Goal: Task Accomplishment & Management: Manage account settings

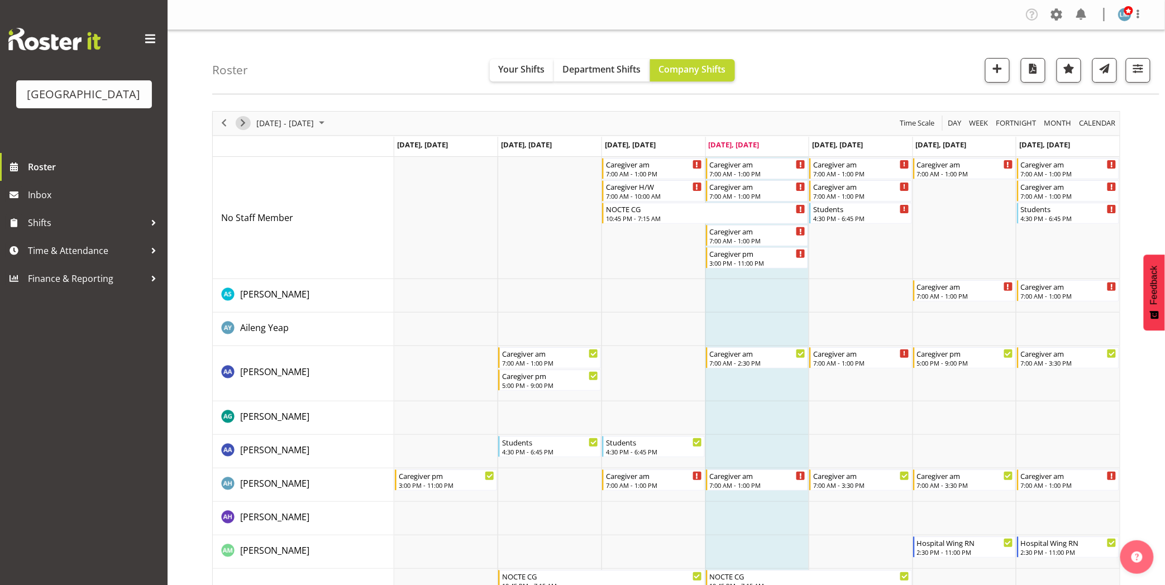
click at [246, 124] on span "Next" at bounding box center [242, 123] width 13 height 14
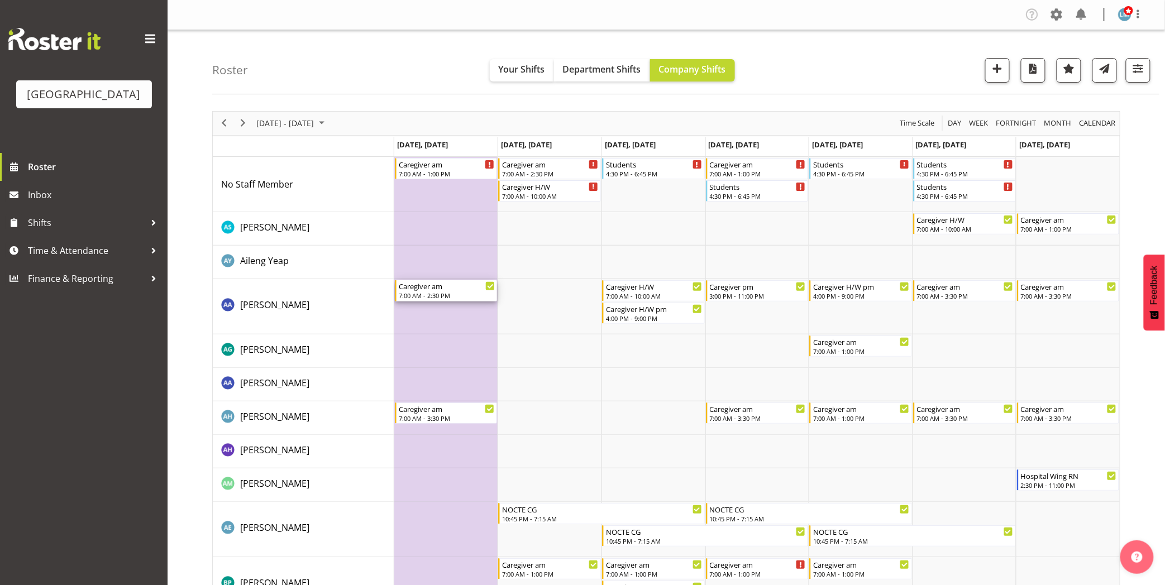
click at [439, 289] on div "Caregiver am" at bounding box center [447, 285] width 97 height 11
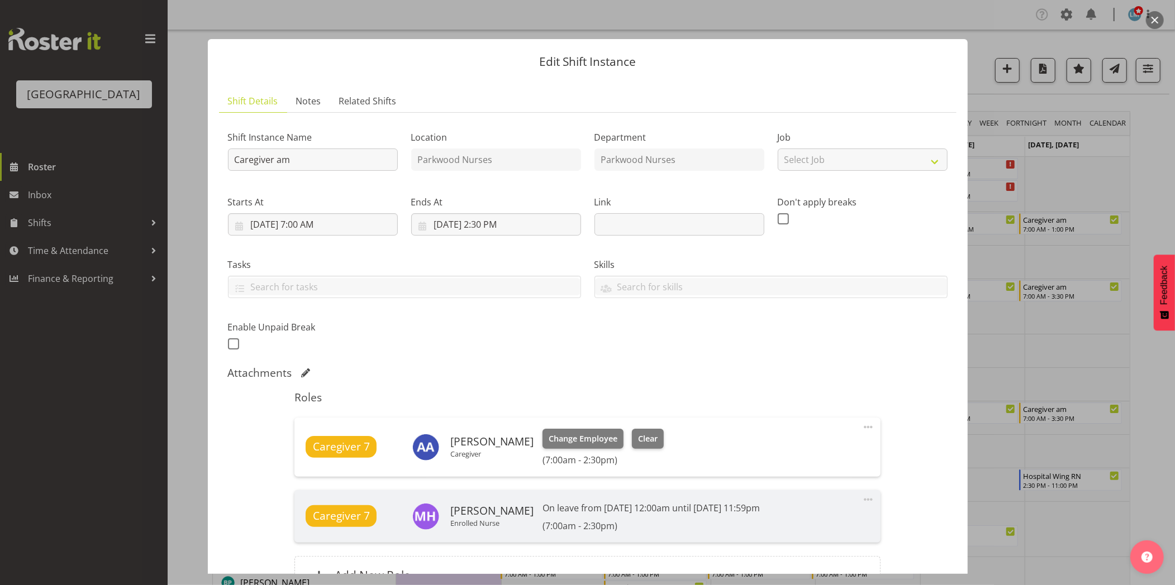
click at [120, 483] on div at bounding box center [587, 292] width 1175 height 585
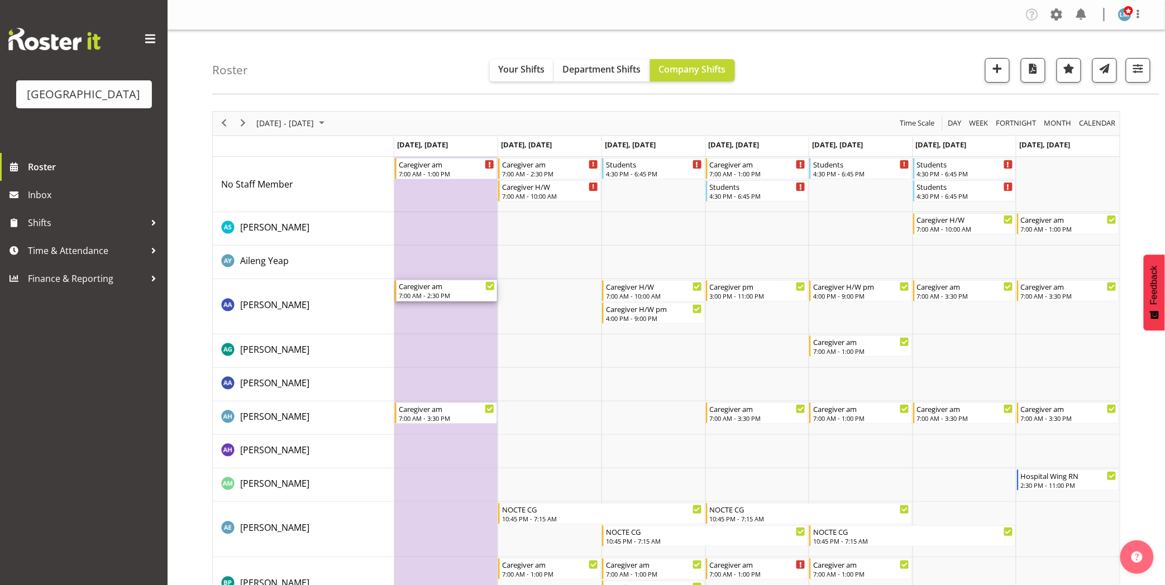
click at [412, 287] on div "Caregiver am" at bounding box center [447, 285] width 97 height 11
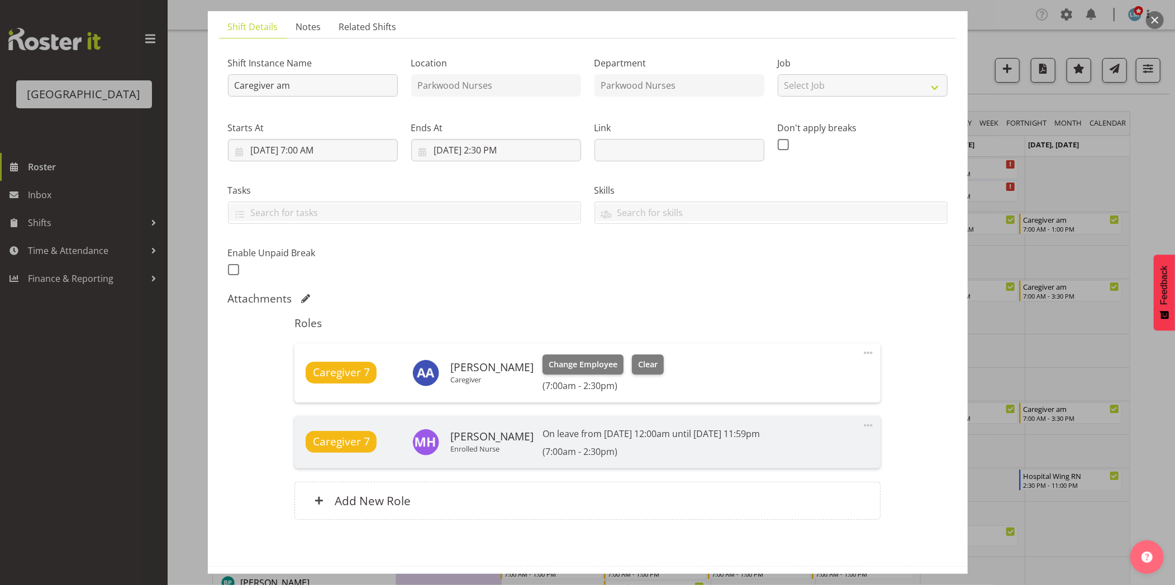
scroll to position [119, 0]
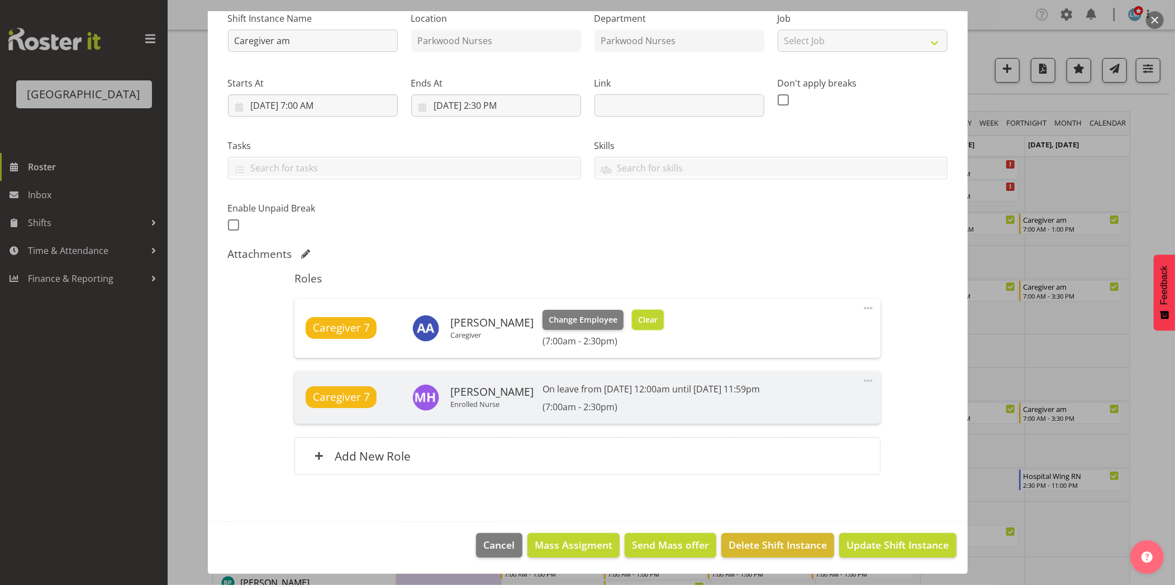
click at [639, 319] on span "Clear" at bounding box center [648, 320] width 20 height 12
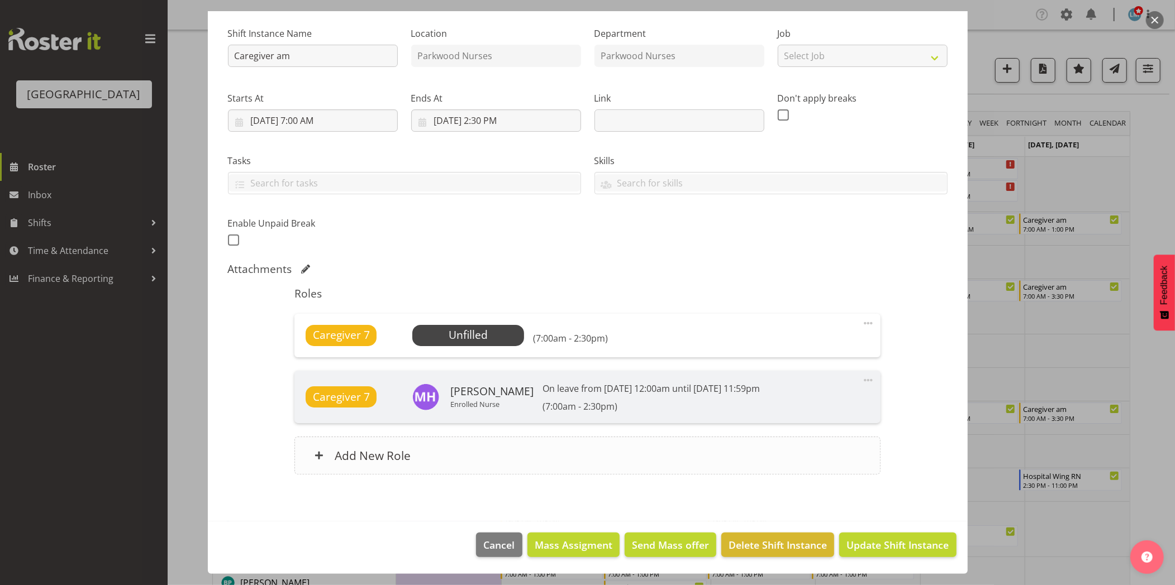
scroll to position [103, 0]
click at [890, 546] on span "Update Shift Instance" at bounding box center [897, 546] width 102 height 15
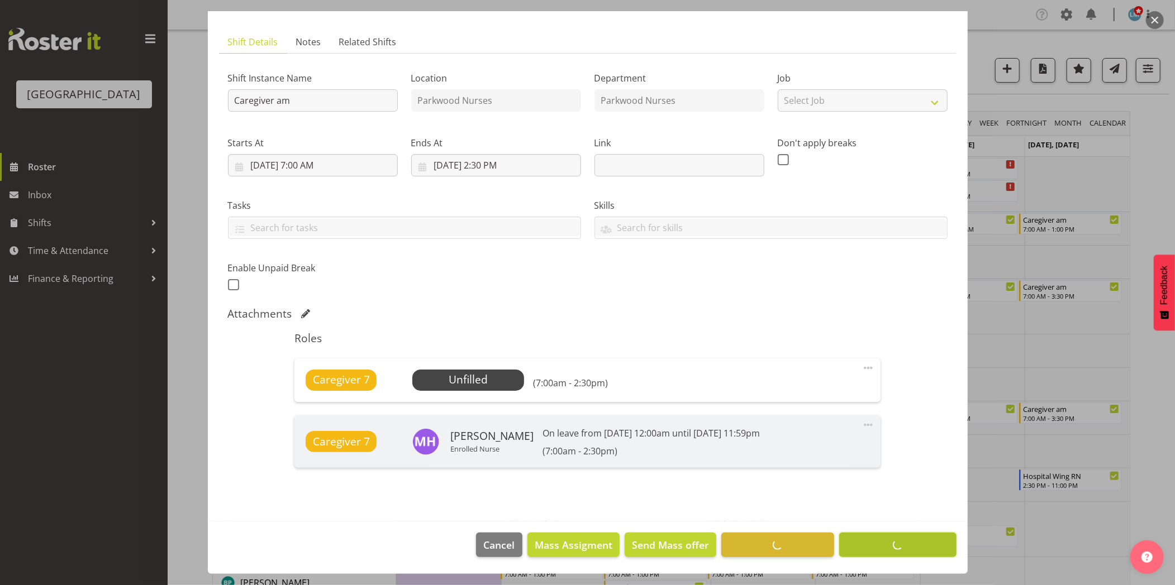
scroll to position [59, 0]
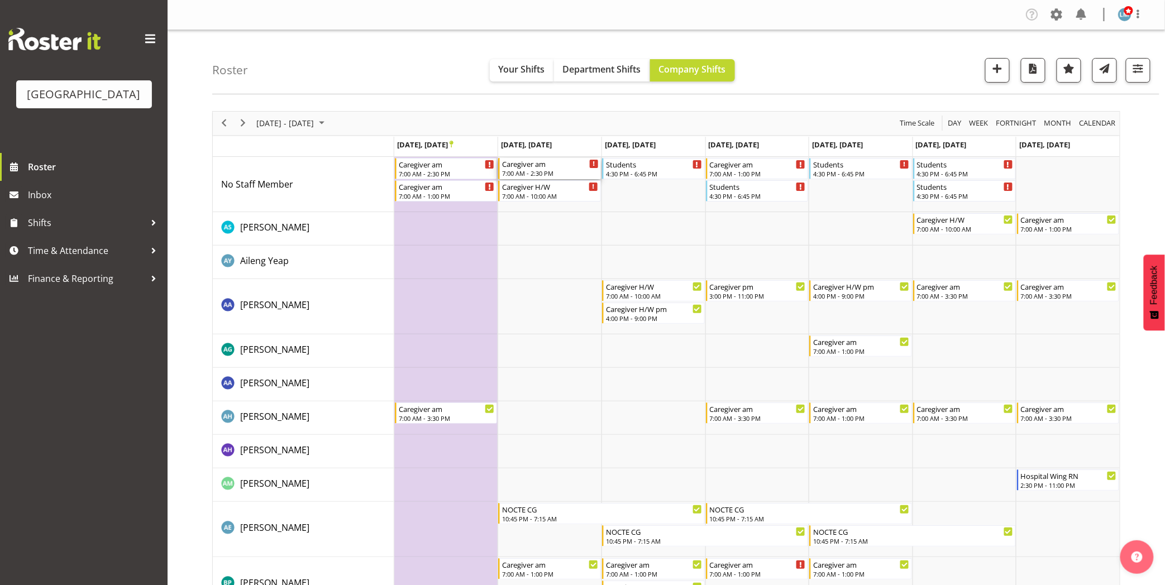
click at [533, 171] on div "7:00 AM - 2:30 PM" at bounding box center [550, 173] width 97 height 9
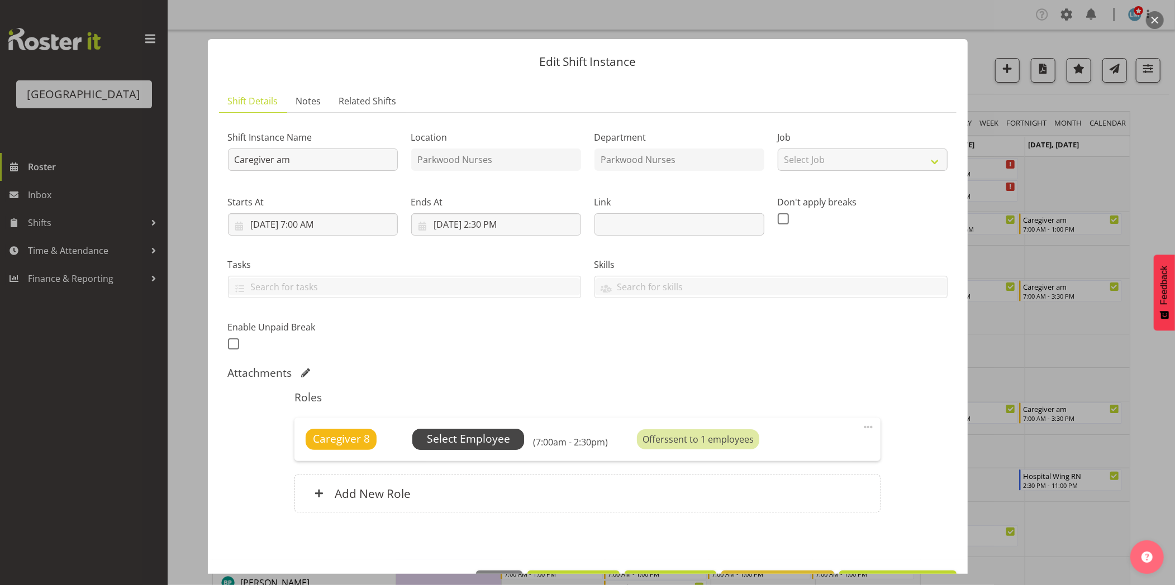
click at [506, 436] on span "Select Employee" at bounding box center [468, 439] width 83 height 16
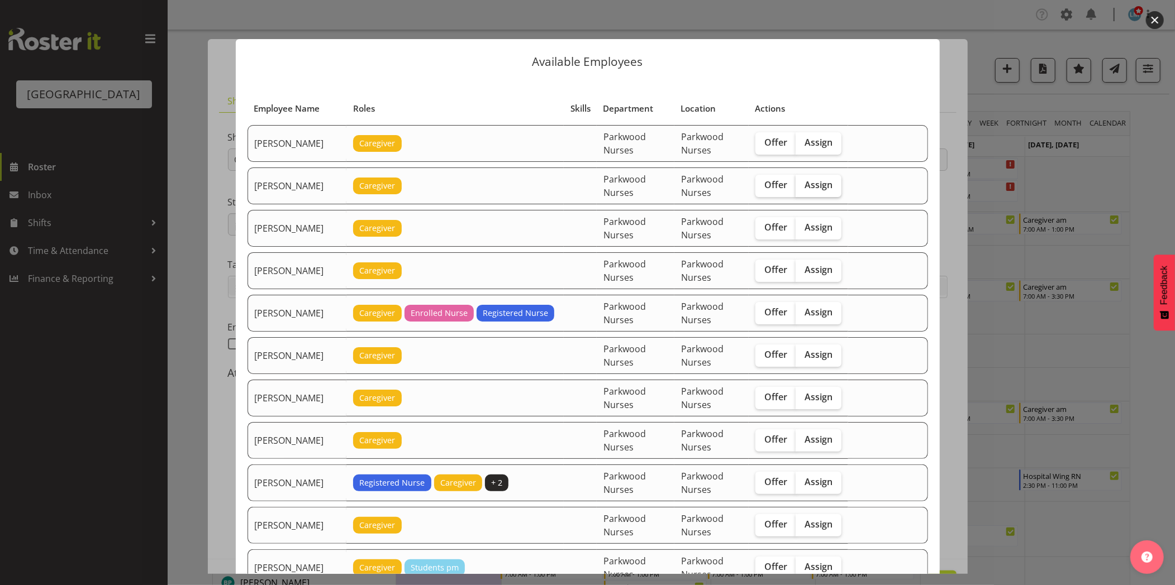
click at [808, 184] on span "Assign" at bounding box center [818, 184] width 28 height 11
click at [803, 184] on input "Assign" at bounding box center [798, 185] width 7 height 7
checkbox input "true"
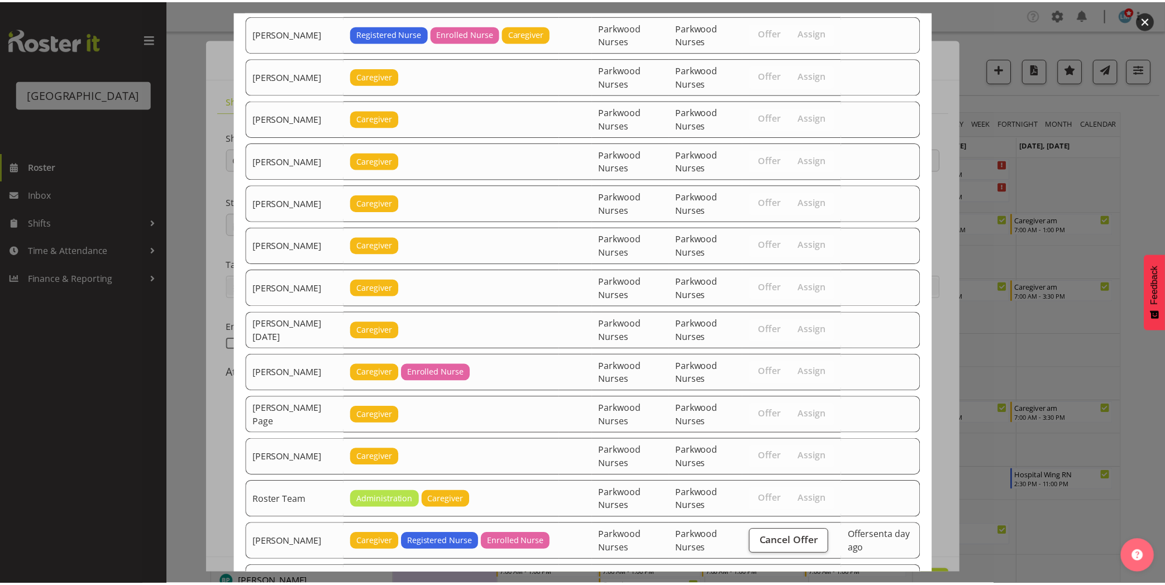
scroll to position [1403, 0]
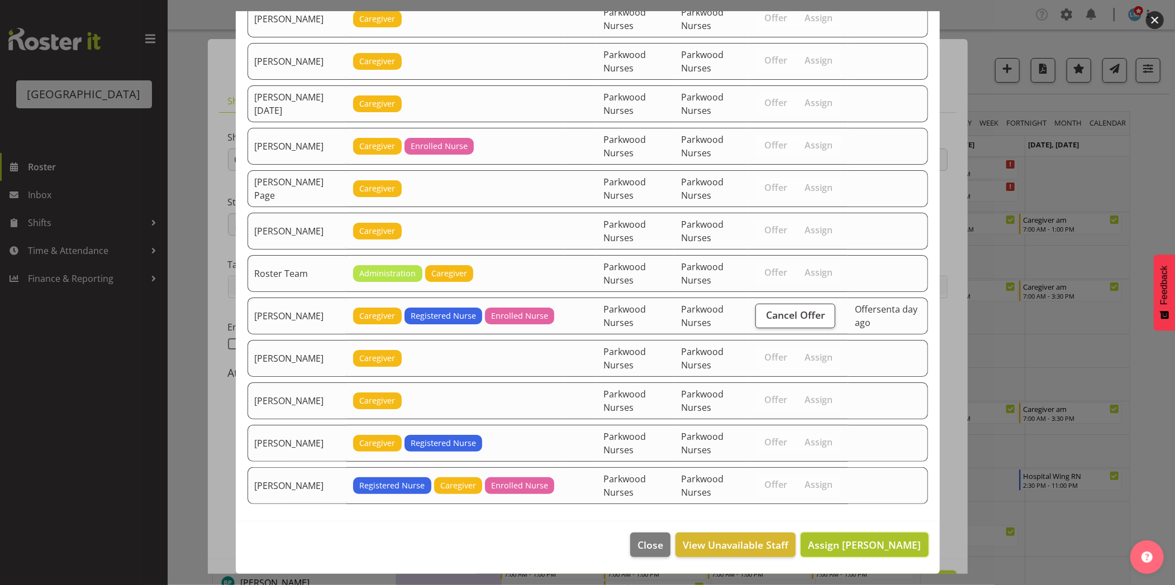
click at [891, 546] on span "Assign Alem Abreha" at bounding box center [864, 545] width 113 height 13
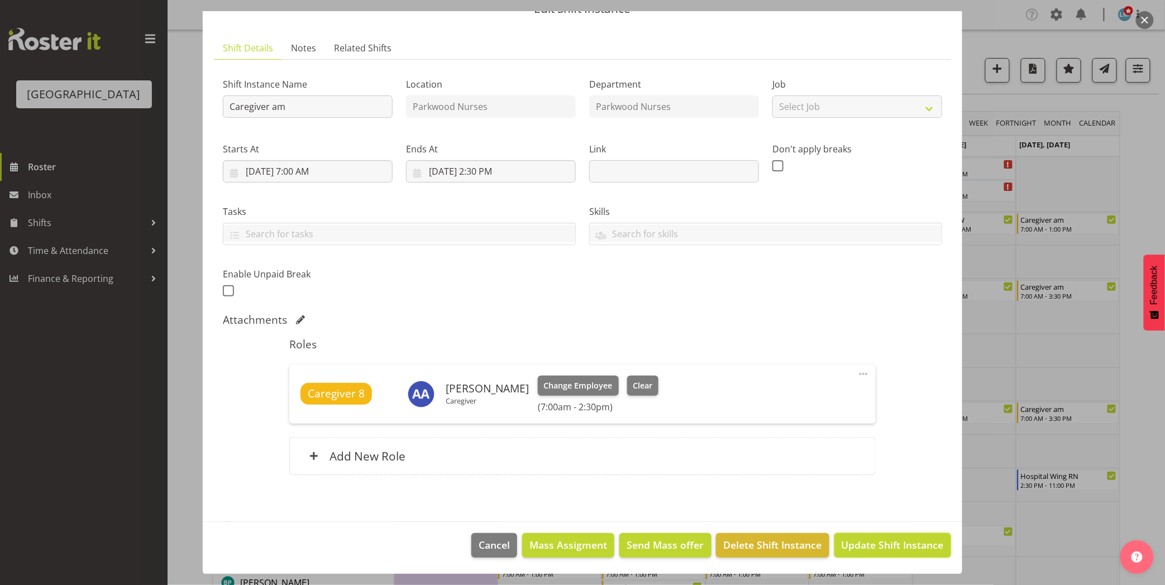
click at [891, 546] on span "Update Shift Instance" at bounding box center [893, 545] width 102 height 15
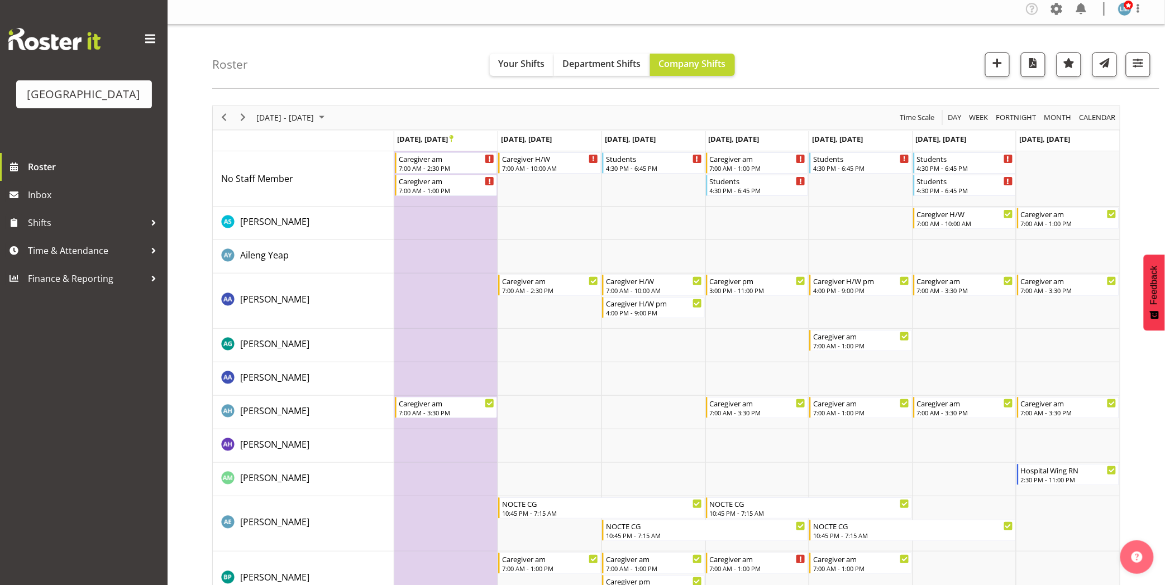
scroll to position [0, 0]
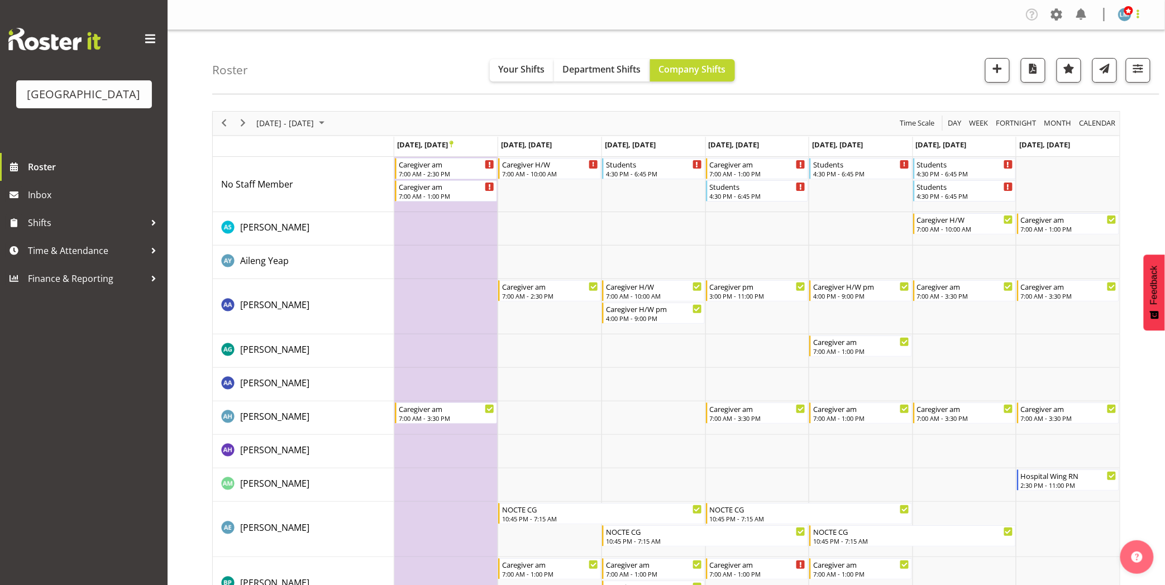
click at [1141, 19] on span at bounding box center [1138, 13] width 13 height 13
click at [1136, 57] on link "Log Out" at bounding box center [1091, 59] width 107 height 20
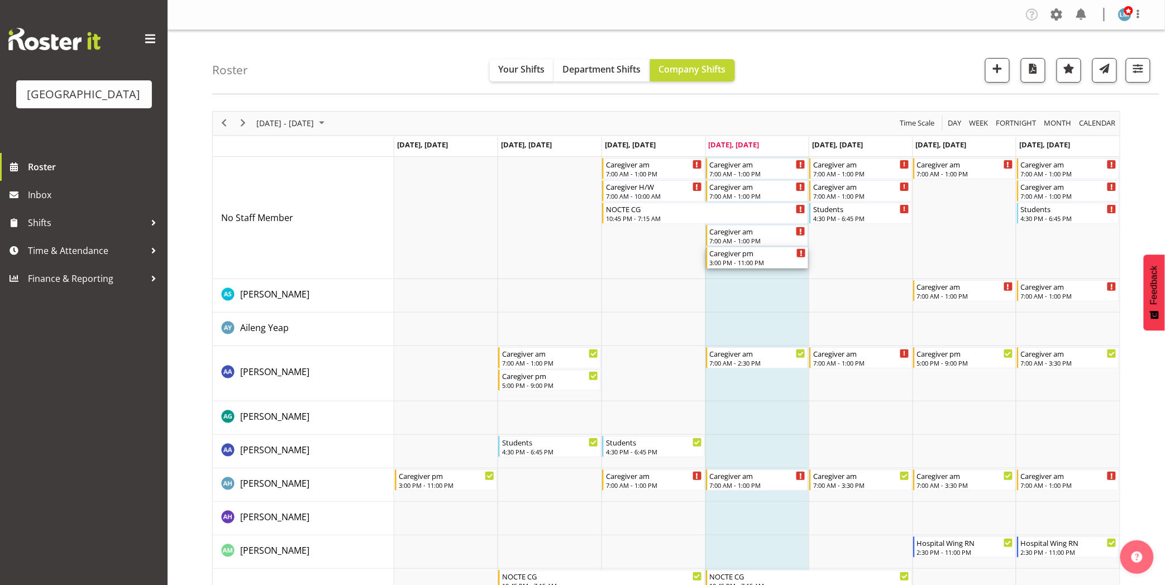
click at [756, 260] on div "3:00 PM - 11:00 PM" at bounding box center [758, 262] width 97 height 9
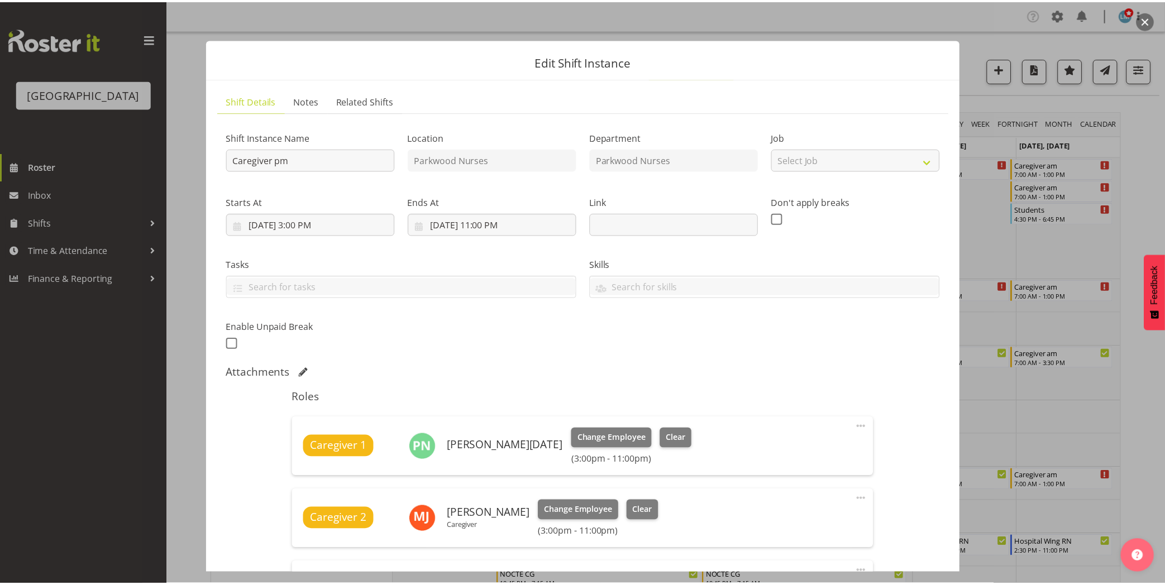
scroll to position [186, 0]
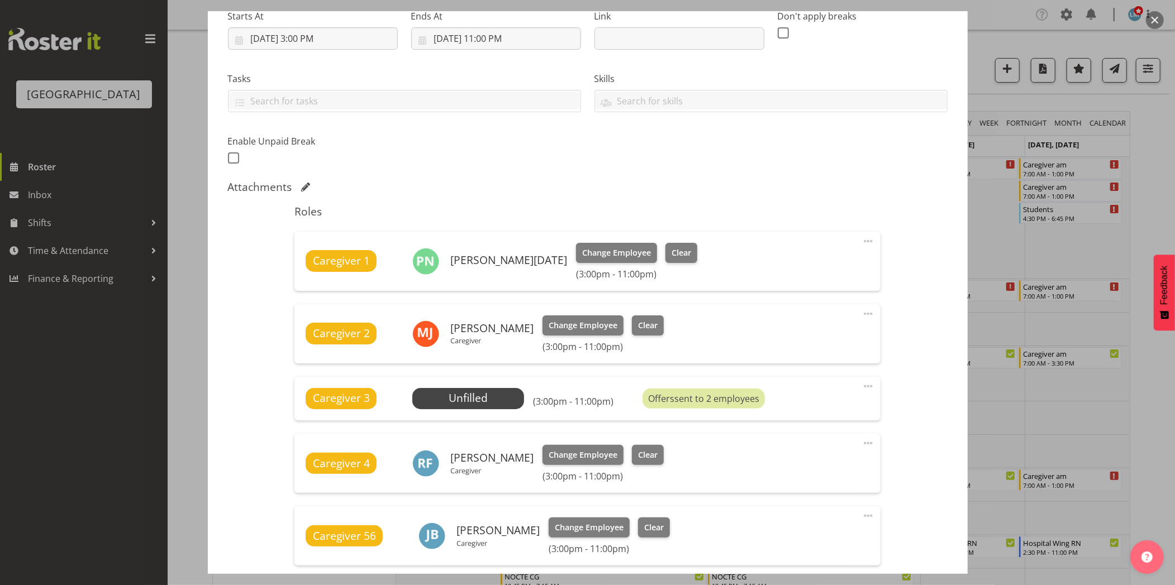
click at [1151, 159] on div at bounding box center [587, 292] width 1175 height 585
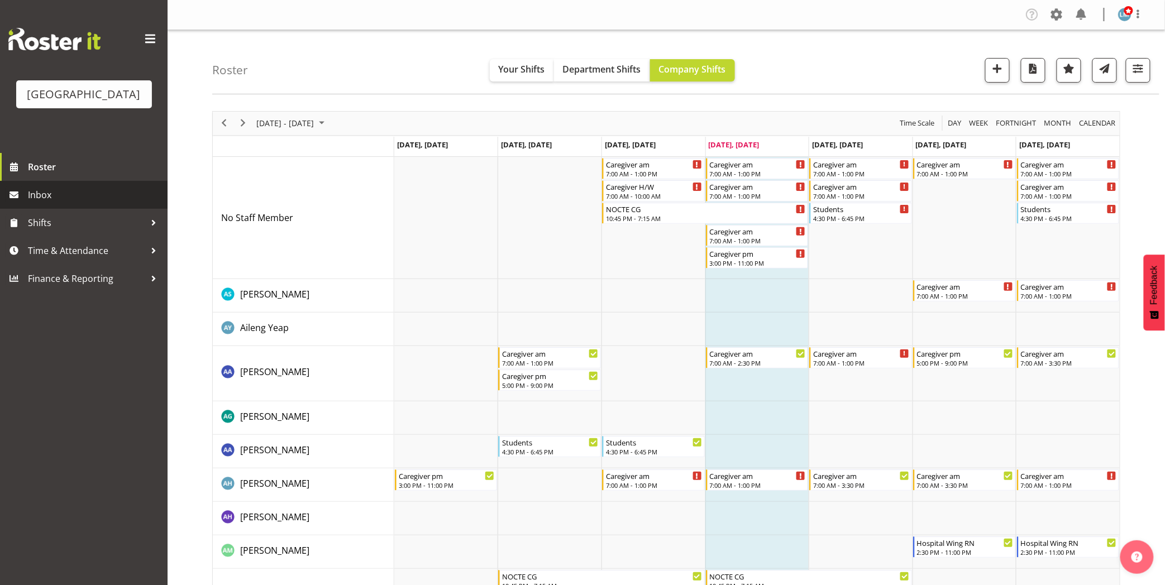
click at [63, 203] on span "Inbox" at bounding box center [95, 195] width 134 height 17
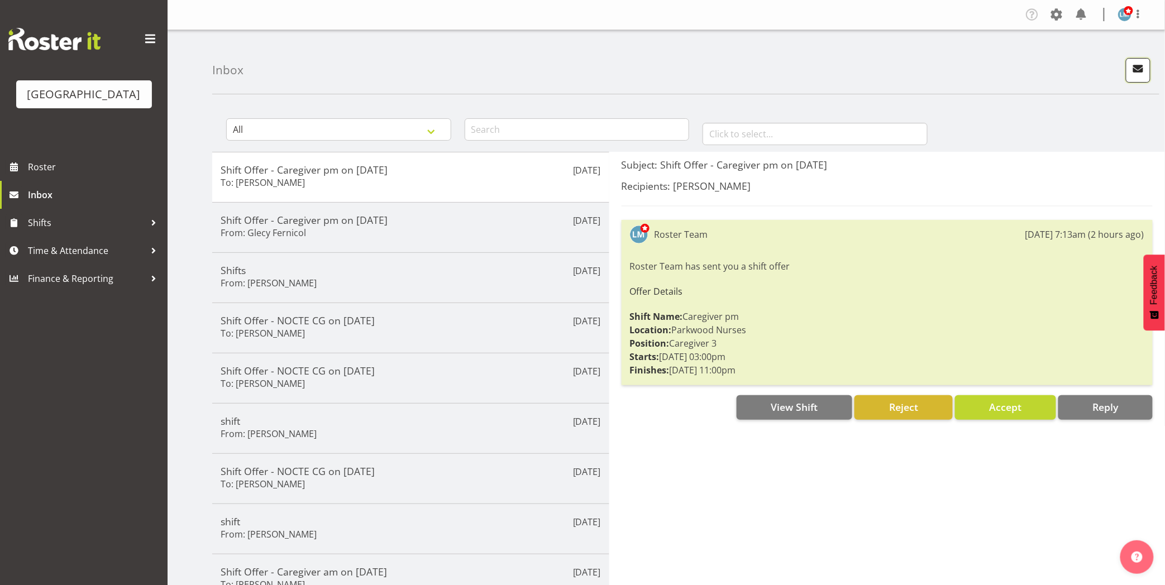
click at [1137, 63] on span "button" at bounding box center [1138, 68] width 15 height 15
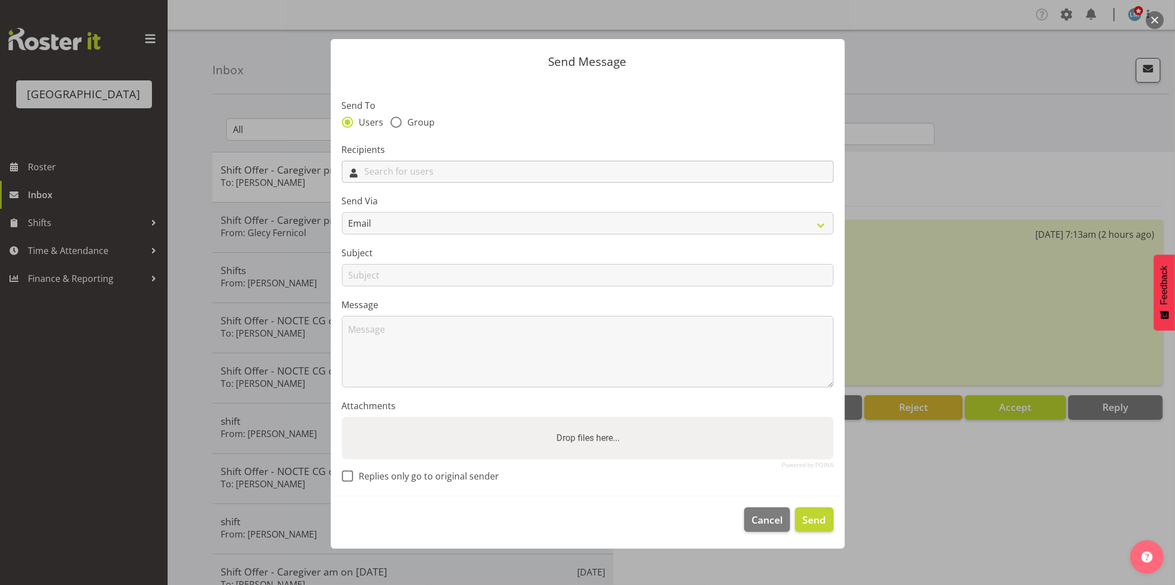
click at [422, 166] on input "text" at bounding box center [587, 171] width 490 height 17
type input "mai"
click at [372, 235] on span "[PERSON_NAME]" at bounding box center [385, 239] width 69 height 12
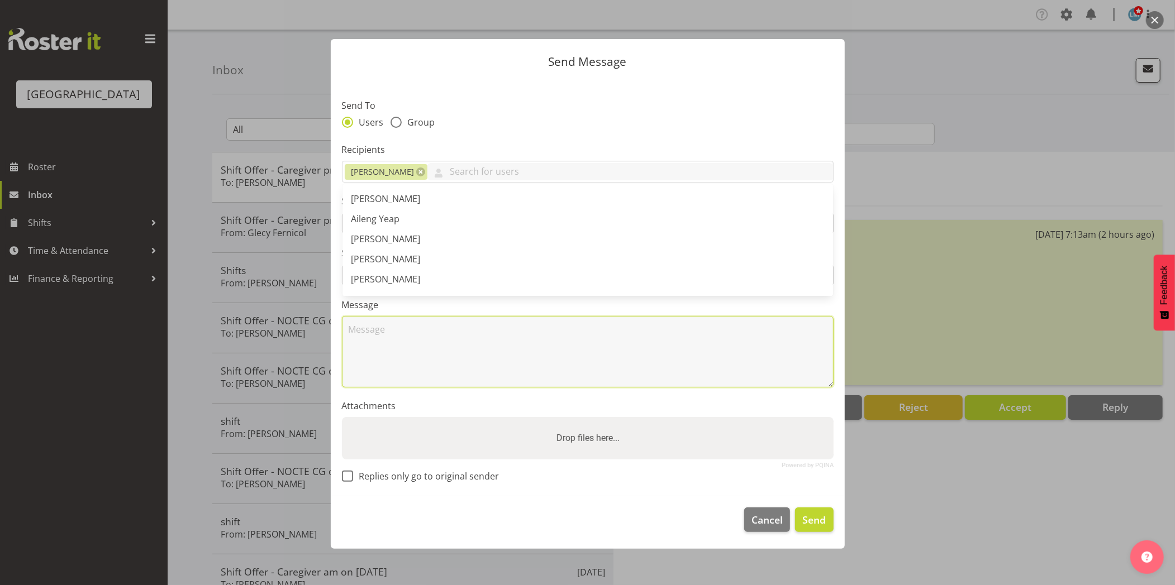
click at [378, 347] on textarea at bounding box center [588, 352] width 492 height 72
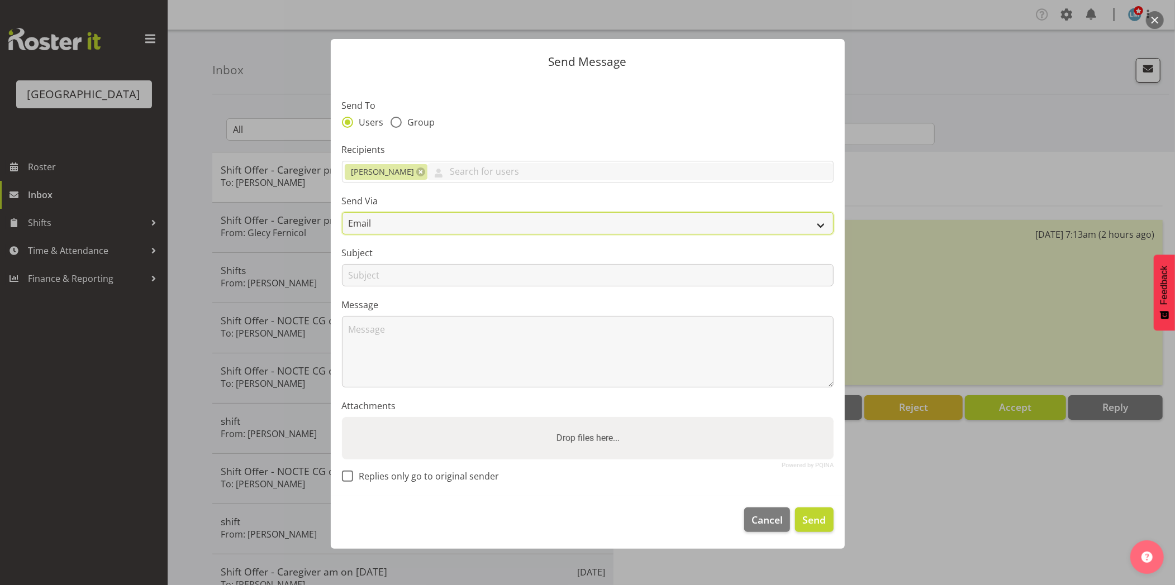
click at [384, 221] on select "Email SMS" at bounding box center [588, 223] width 492 height 22
select select "sms"
click at [342, 212] on select "Email SMS" at bounding box center [588, 223] width 492 height 22
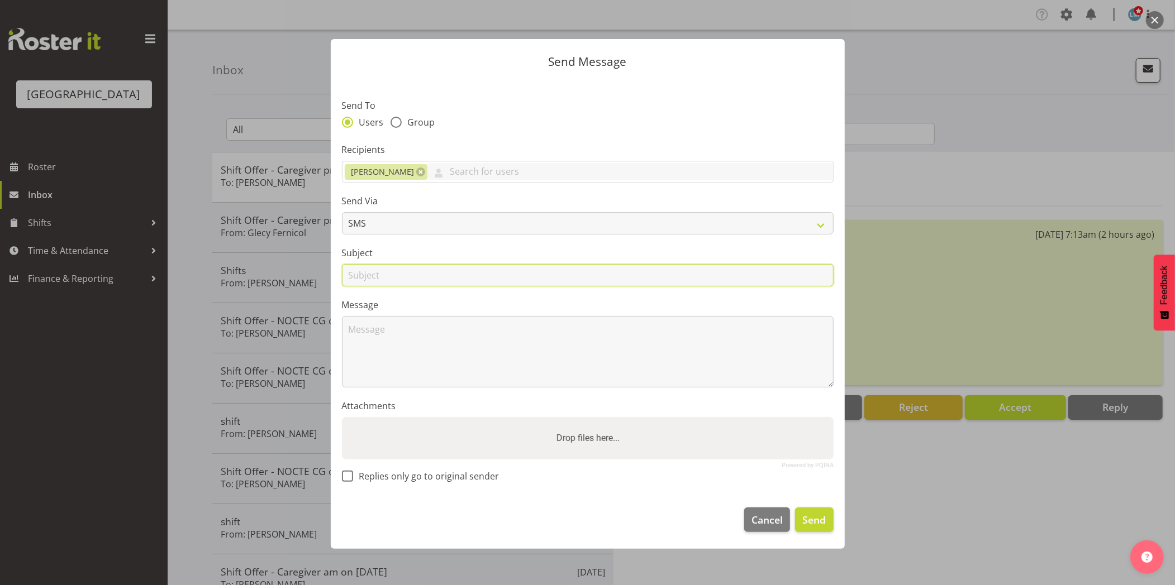
click at [365, 271] on input "text" at bounding box center [588, 275] width 492 height 22
type input "swap"
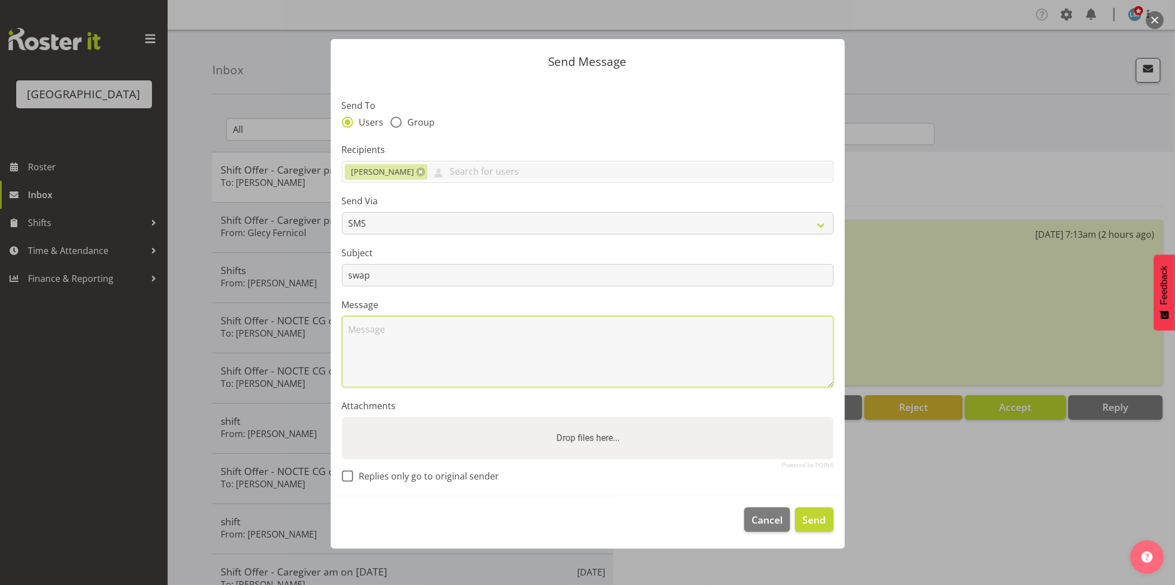
click at [360, 337] on textarea at bounding box center [588, 352] width 492 height 72
click at [595, 327] on textarea "Morning Mai Are you able to work 3-11pm instead of 5-9pm please." at bounding box center [588, 352] width 492 height 72
click at [693, 326] on textarea "Morning Mai Are you able to work 3-11pm instead of 5-9pm today please. please." at bounding box center [588, 352] width 492 height 72
click at [400, 331] on textarea "Morning Mai Are you able to work 3-11pm instead of 5-9pm today please. Thank Yo…" at bounding box center [588, 352] width 492 height 72
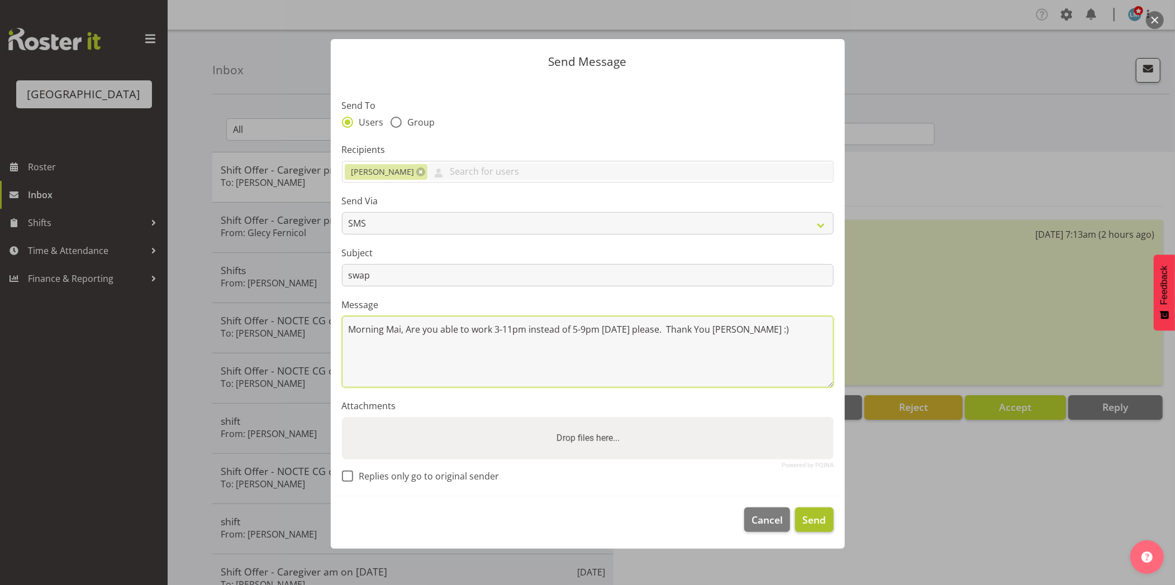
type textarea "Morning Mai, Are you able to work 3-11pm instead of 5-9pm today please. Thank Y…"
click at [823, 518] on span "Send" at bounding box center [813, 520] width 23 height 15
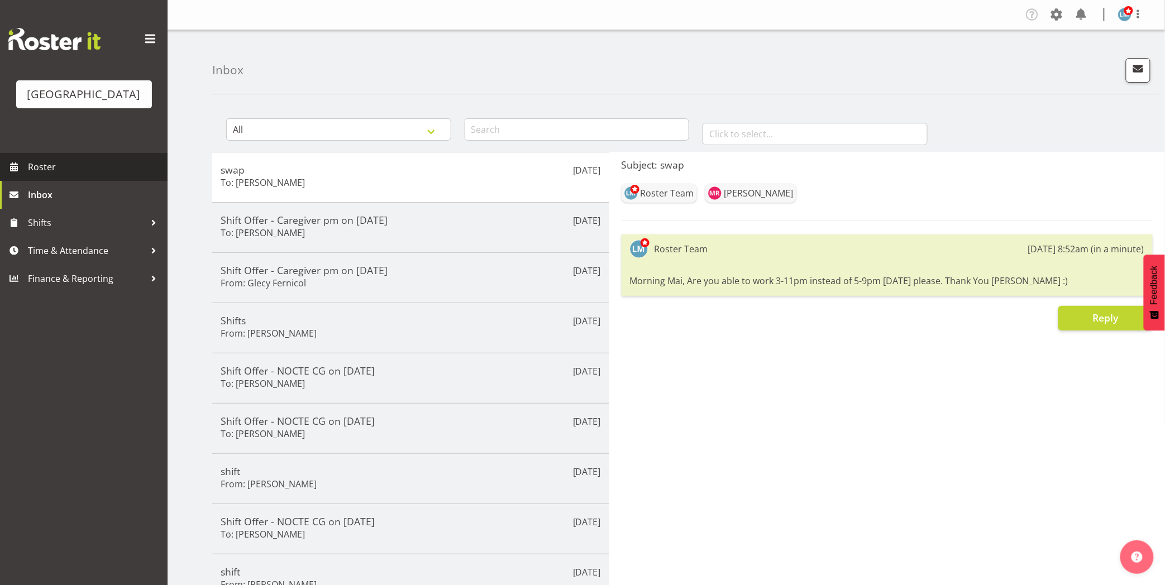
click at [44, 175] on span "Roster" at bounding box center [95, 167] width 134 height 17
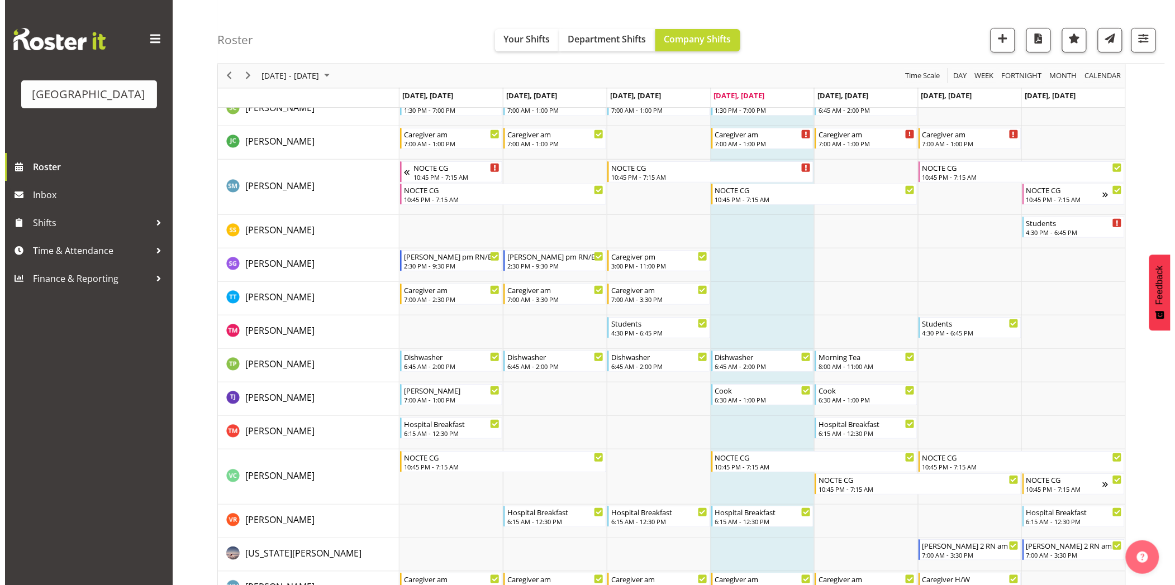
scroll to position [3717, 0]
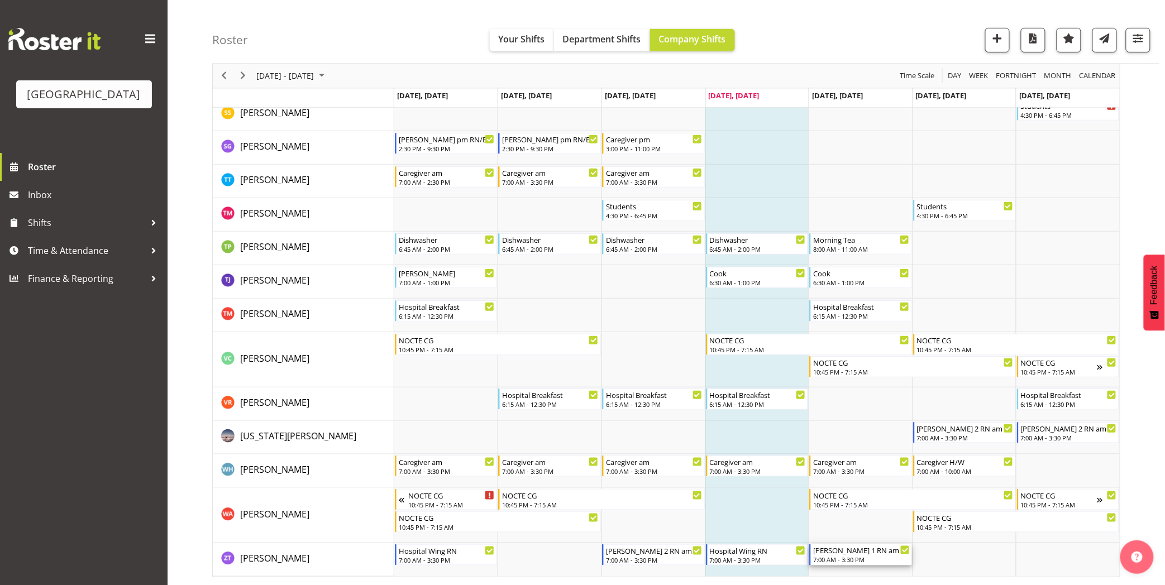
click at [878, 560] on div "7:00 AM - 3:30 PM" at bounding box center [861, 559] width 97 height 9
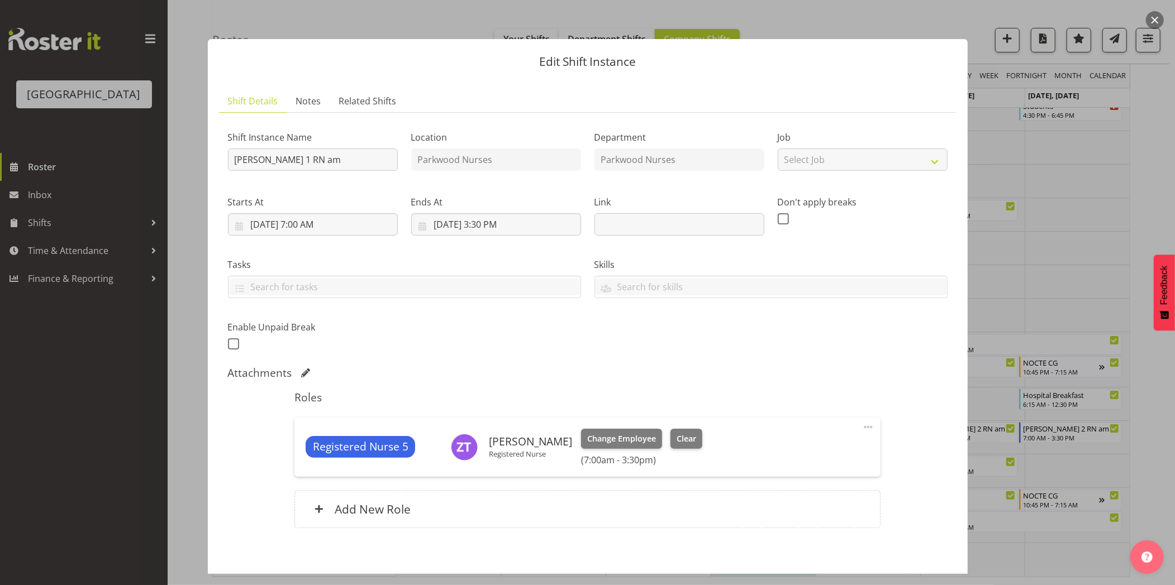
scroll to position [53, 0]
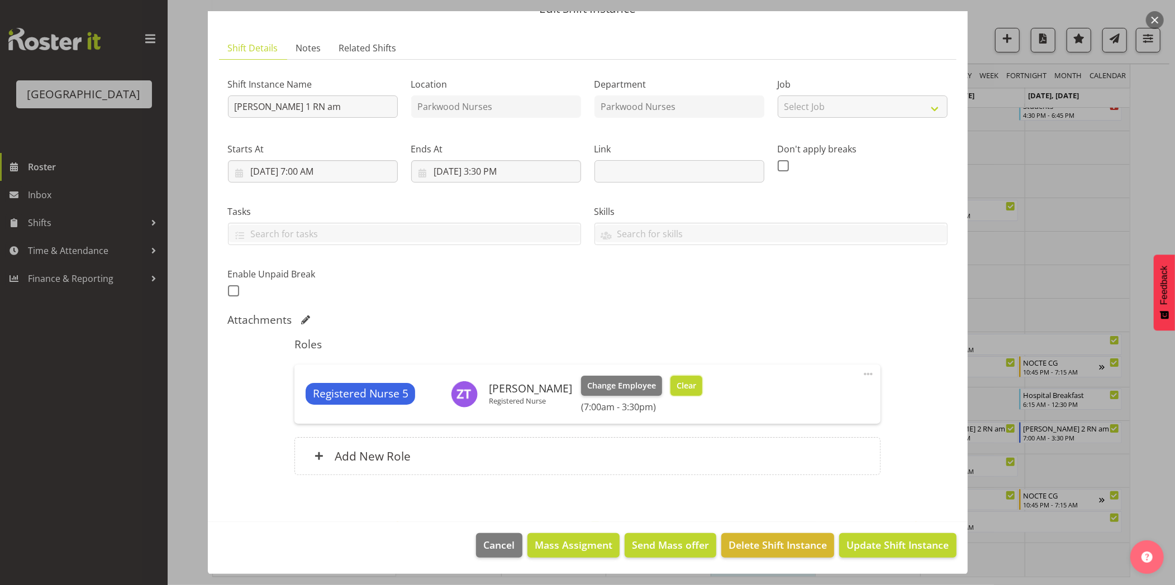
click at [696, 387] on span "Clear" at bounding box center [686, 386] width 20 height 12
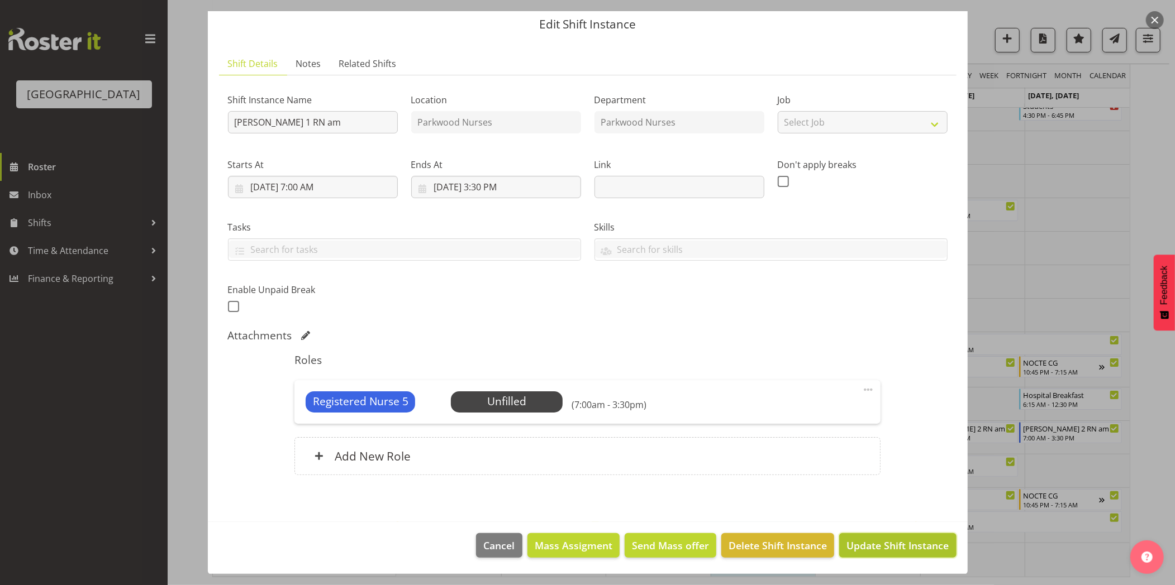
click at [890, 547] on span "Update Shift Instance" at bounding box center [897, 546] width 102 height 15
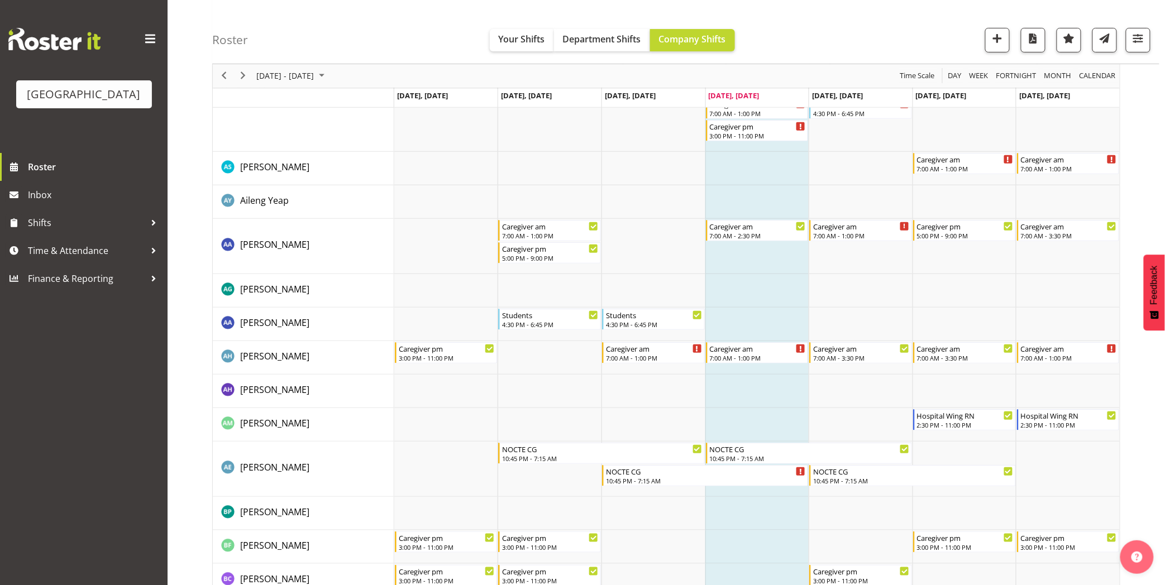
scroll to position [0, 0]
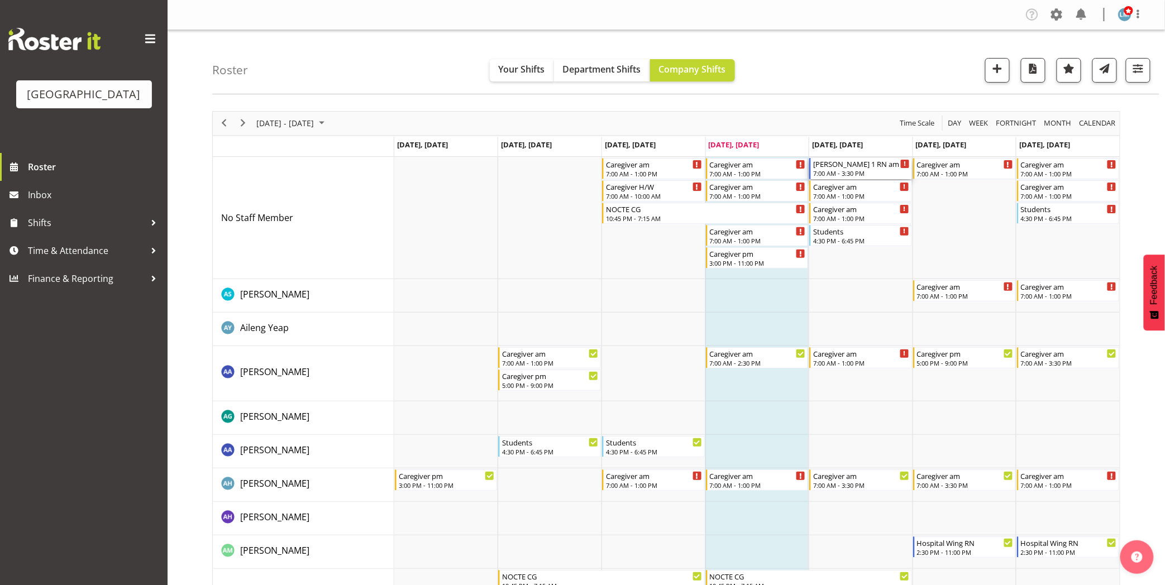
click at [842, 168] on div "[PERSON_NAME] 1 RN am" at bounding box center [861, 163] width 97 height 11
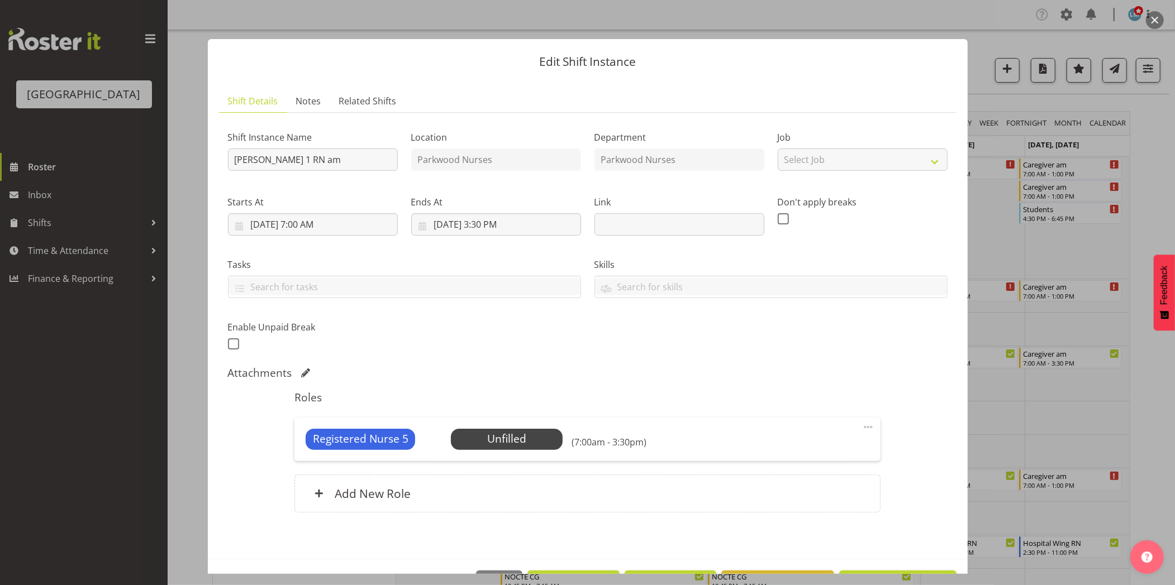
click at [1156, 168] on div at bounding box center [587, 292] width 1175 height 585
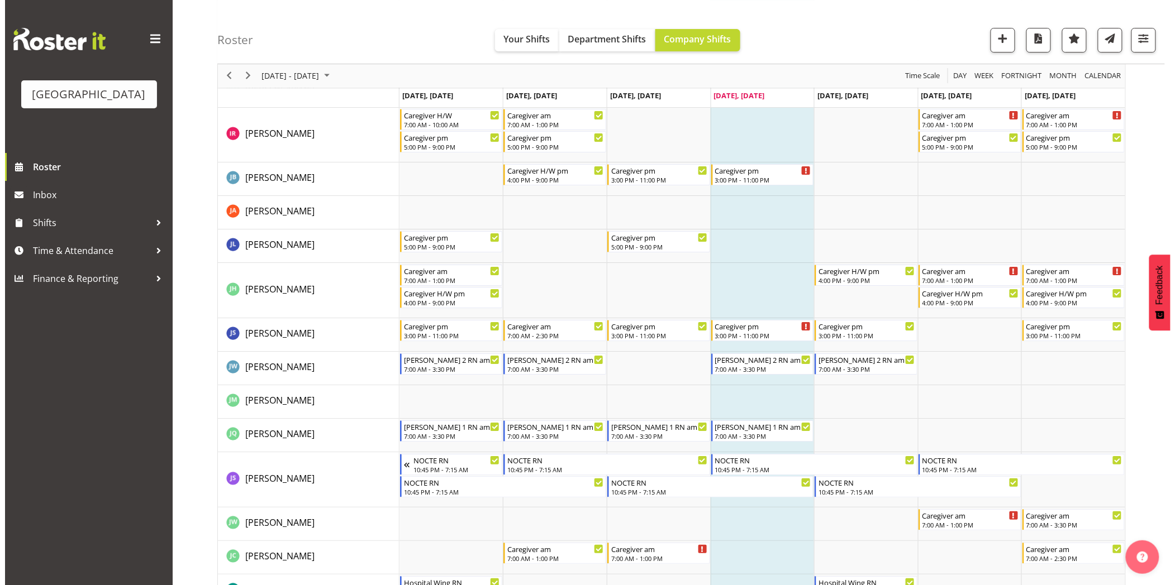
scroll to position [1551, 0]
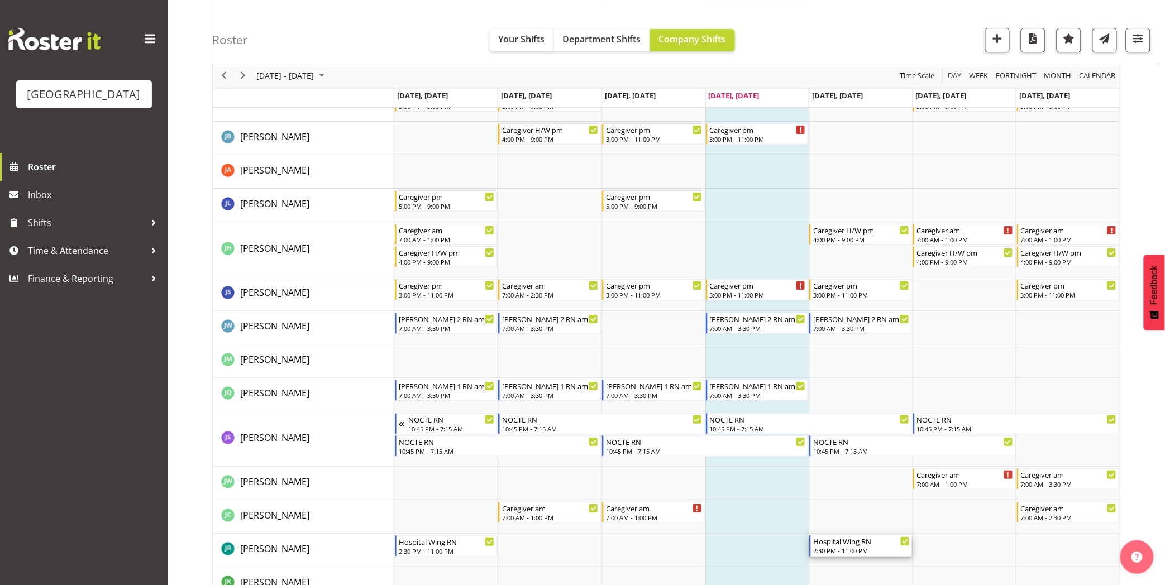
click at [856, 549] on div "2:30 PM - 11:00 PM" at bounding box center [861, 550] width 97 height 9
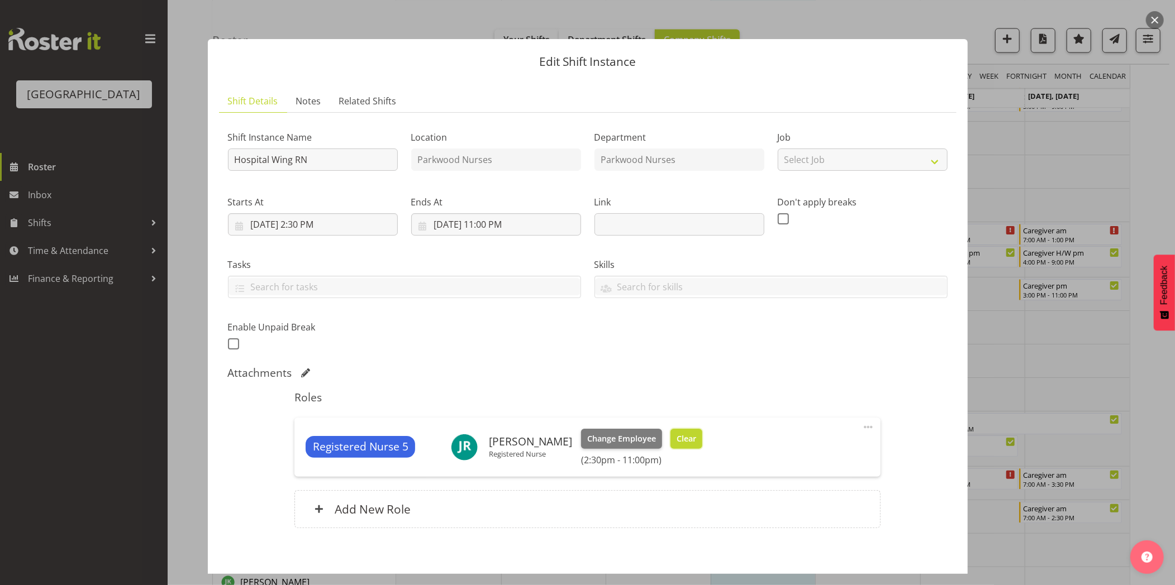
click at [676, 437] on span "Clear" at bounding box center [686, 439] width 20 height 12
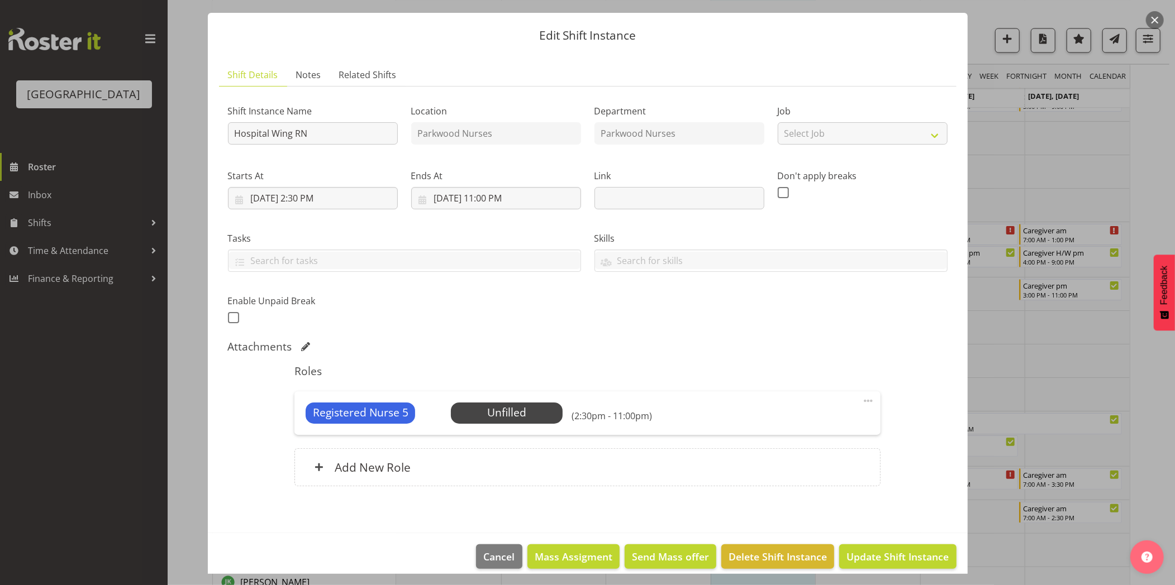
scroll to position [37, 0]
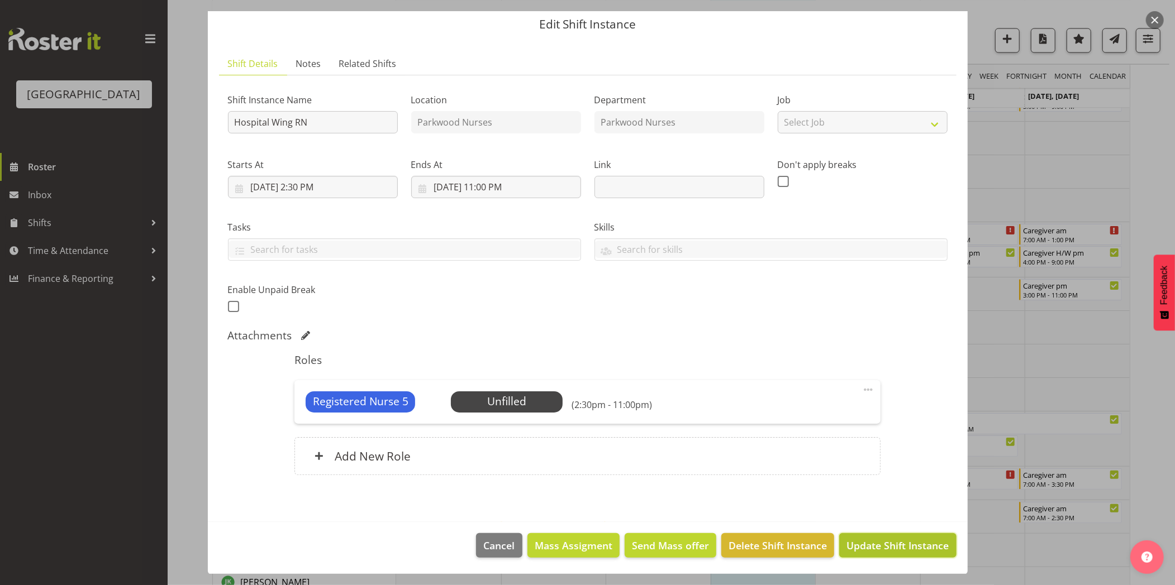
click at [913, 546] on span "Update Shift Instance" at bounding box center [897, 546] width 102 height 15
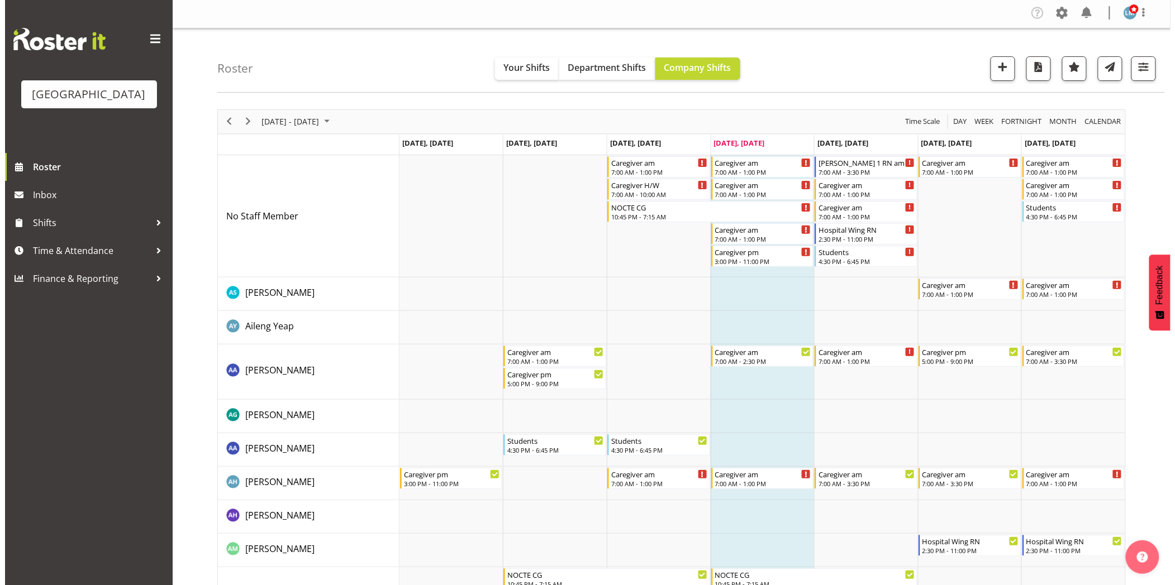
scroll to position [0, 0]
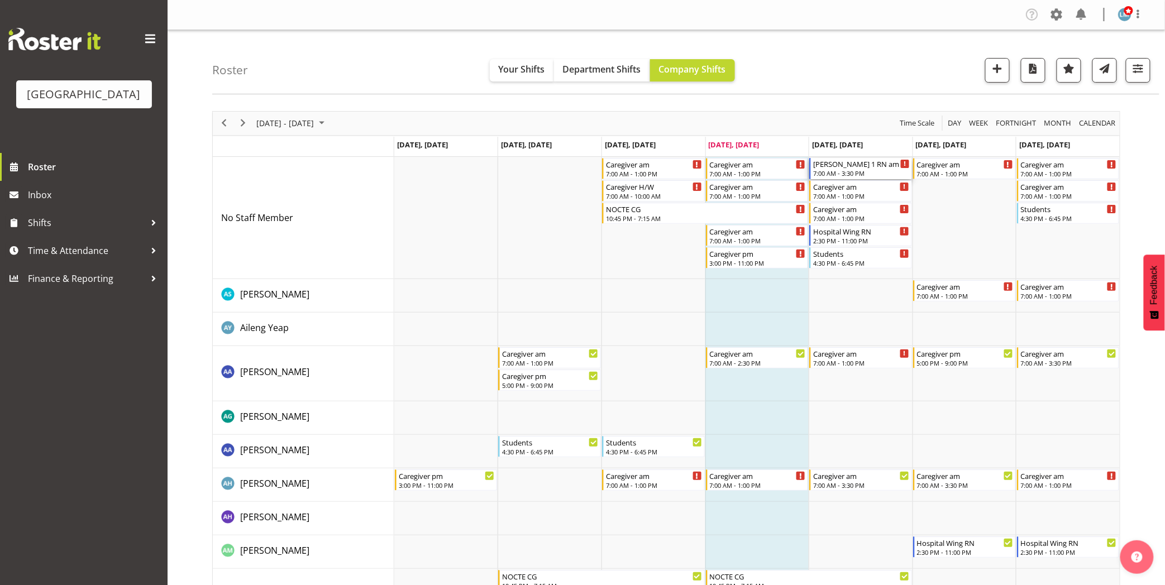
click at [858, 170] on div "7:00 AM - 3:30 PM" at bounding box center [861, 173] width 97 height 9
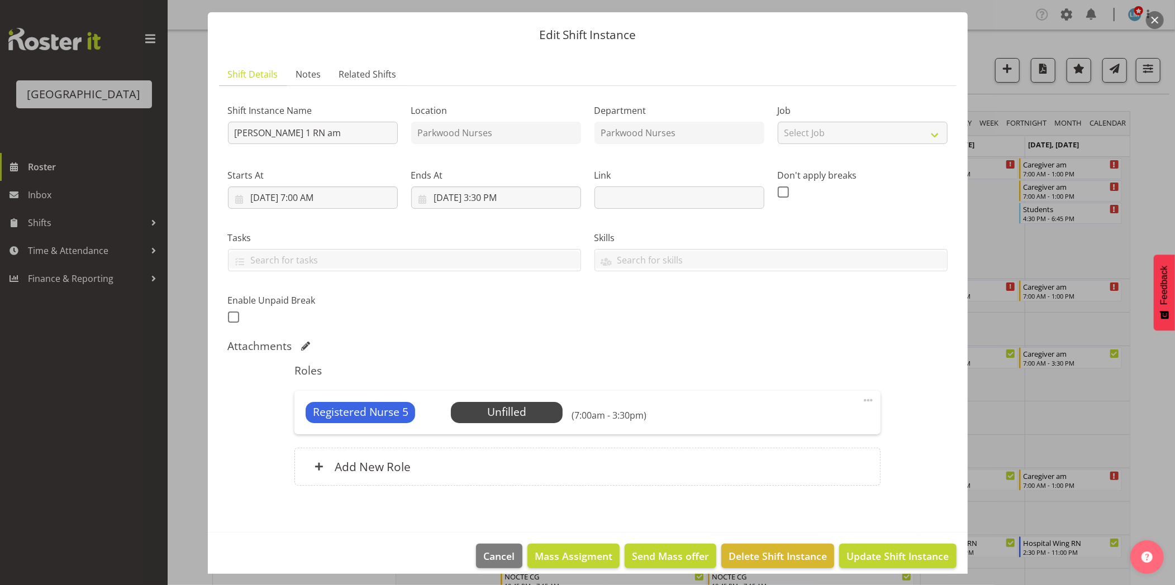
scroll to position [37, 0]
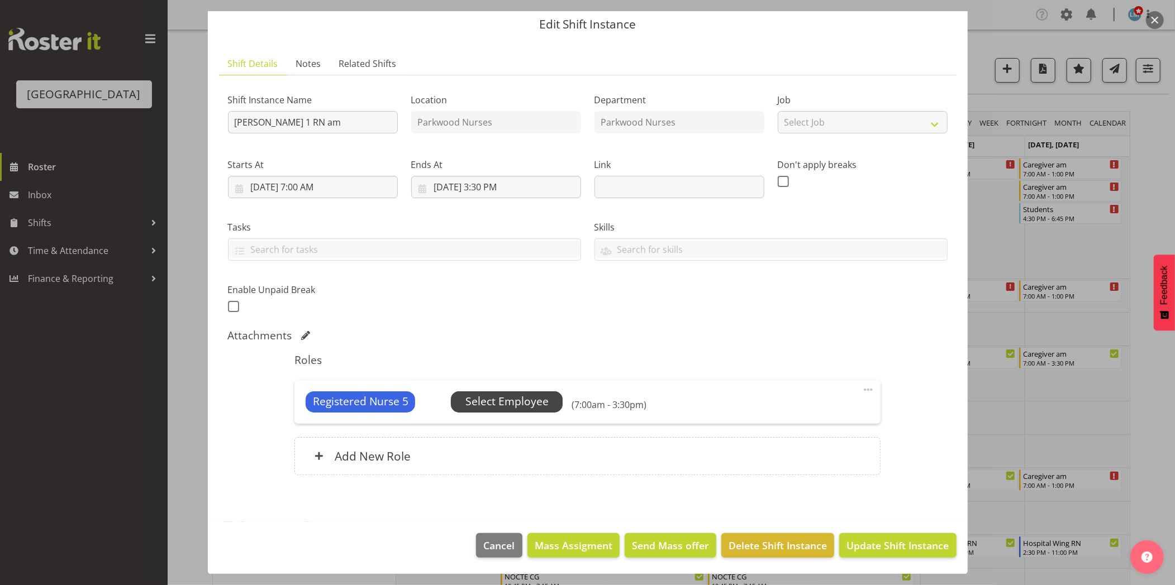
click at [510, 400] on span "Select Employee" at bounding box center [506, 402] width 83 height 16
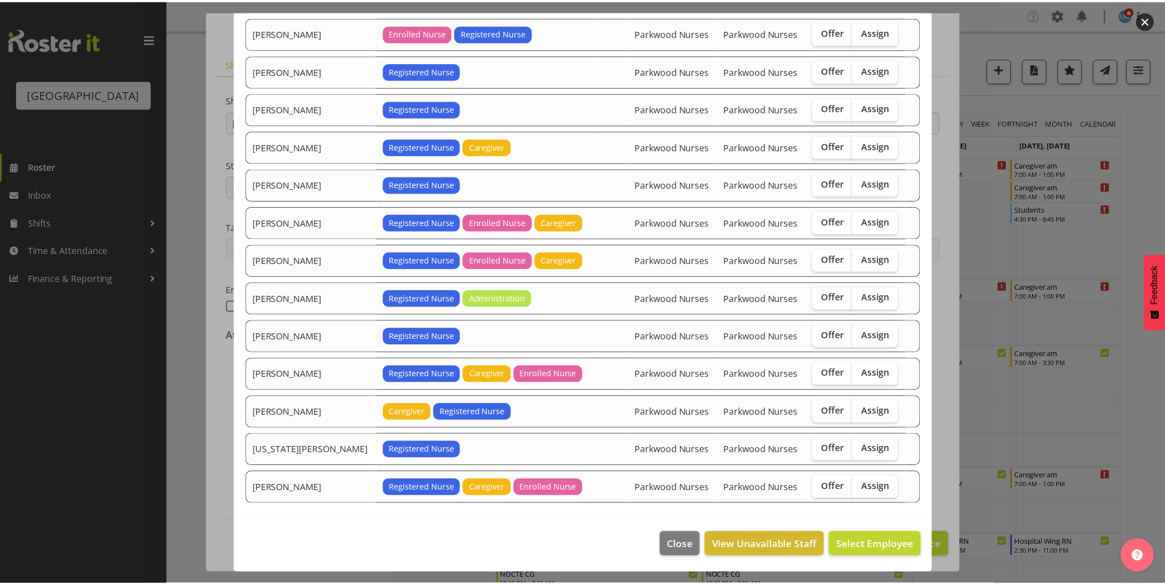
scroll to position [224, 0]
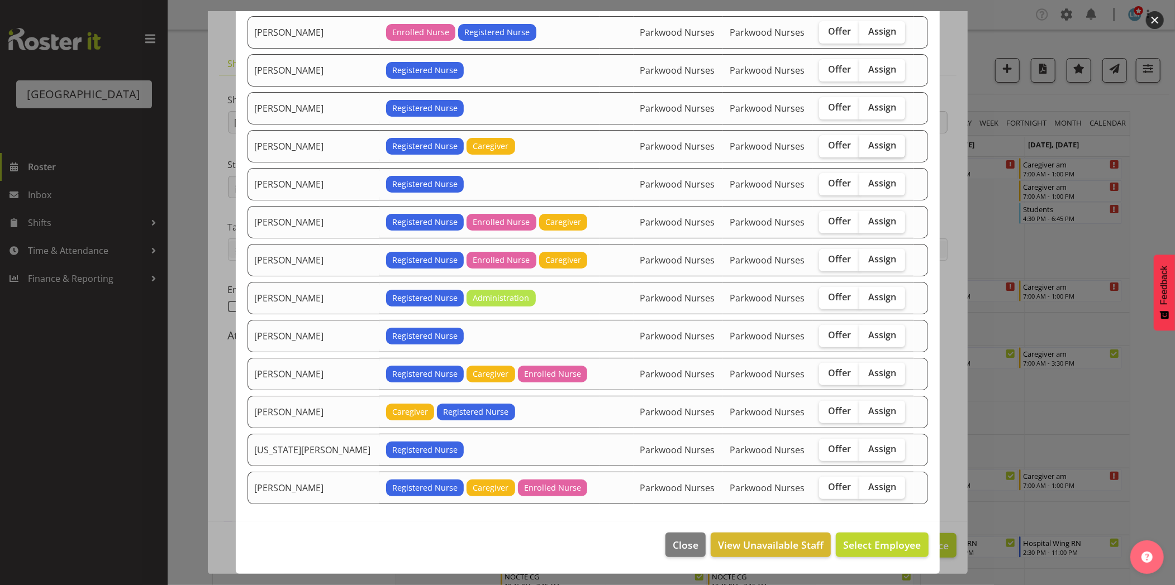
click at [873, 140] on span "Assign" at bounding box center [882, 145] width 28 height 11
click at [866, 142] on input "Assign" at bounding box center [862, 145] width 7 height 7
checkbox input "true"
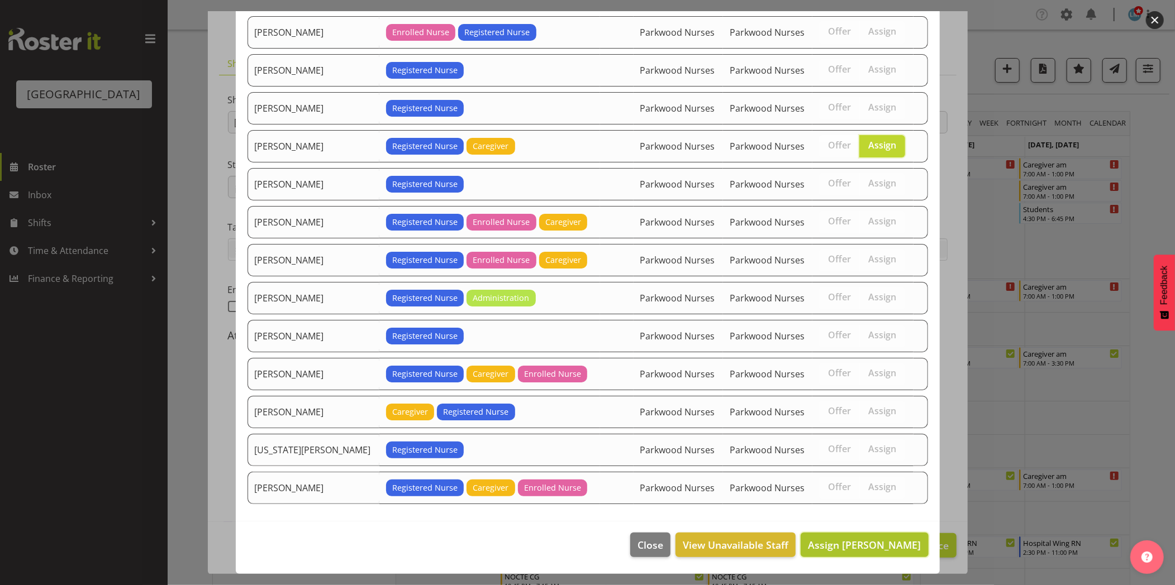
click at [881, 535] on button "Assign Jessica Ransfield" at bounding box center [864, 545] width 127 height 25
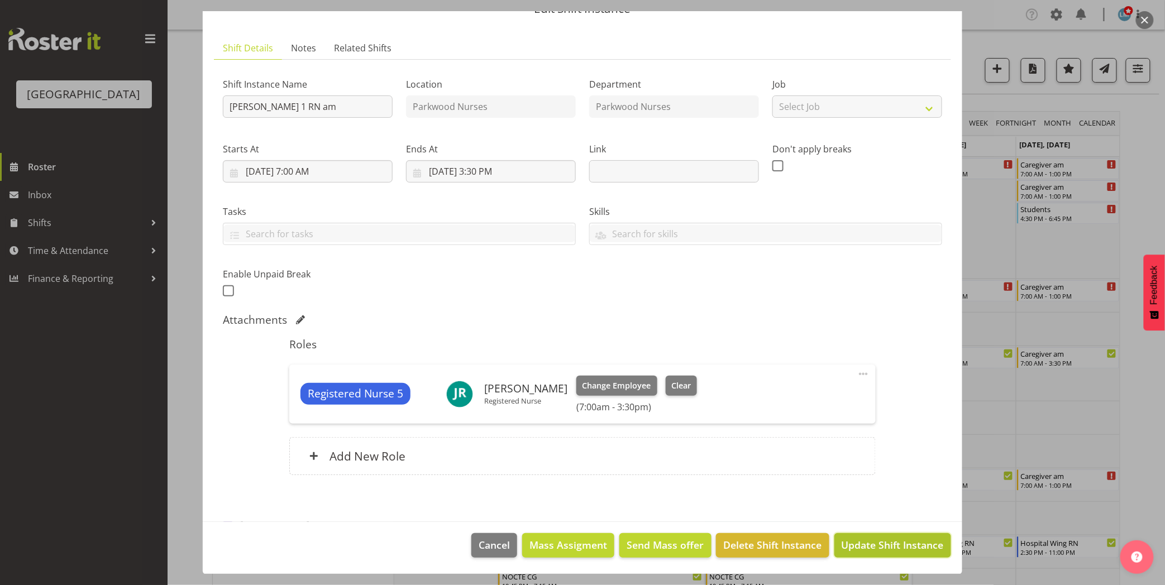
click at [894, 544] on span "Update Shift Instance" at bounding box center [893, 545] width 102 height 15
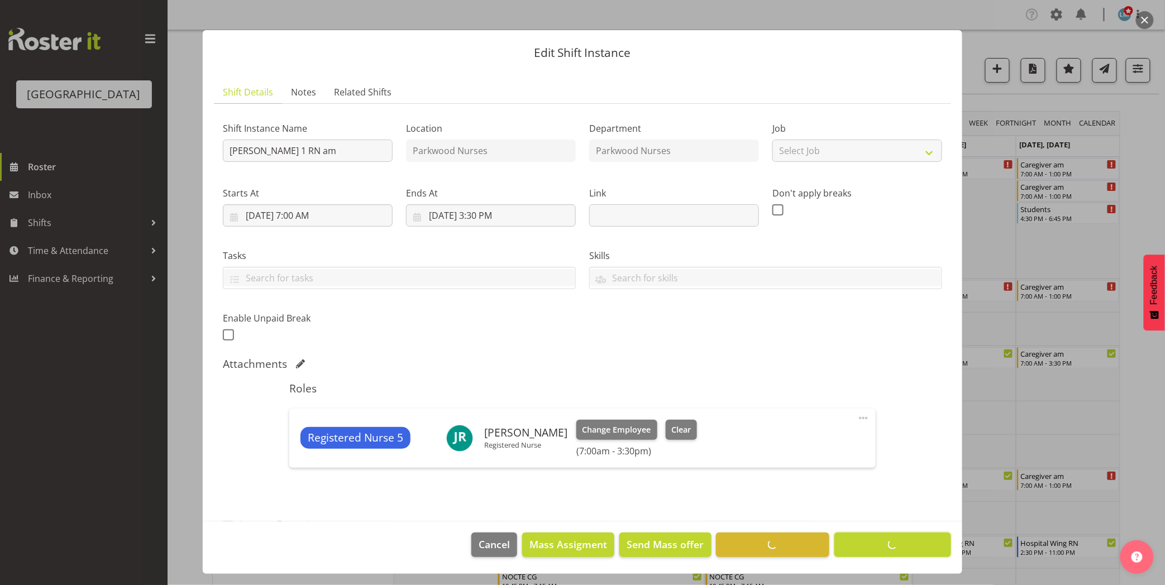
scroll to position [8, 0]
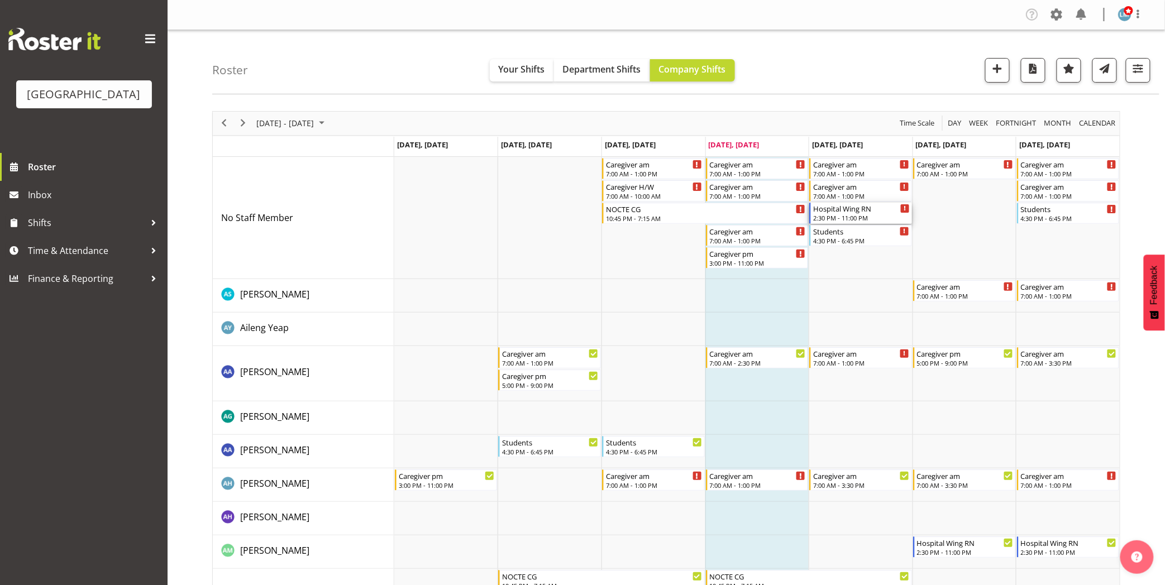
click at [841, 216] on div "2:30 PM - 11:00 PM" at bounding box center [861, 217] width 97 height 9
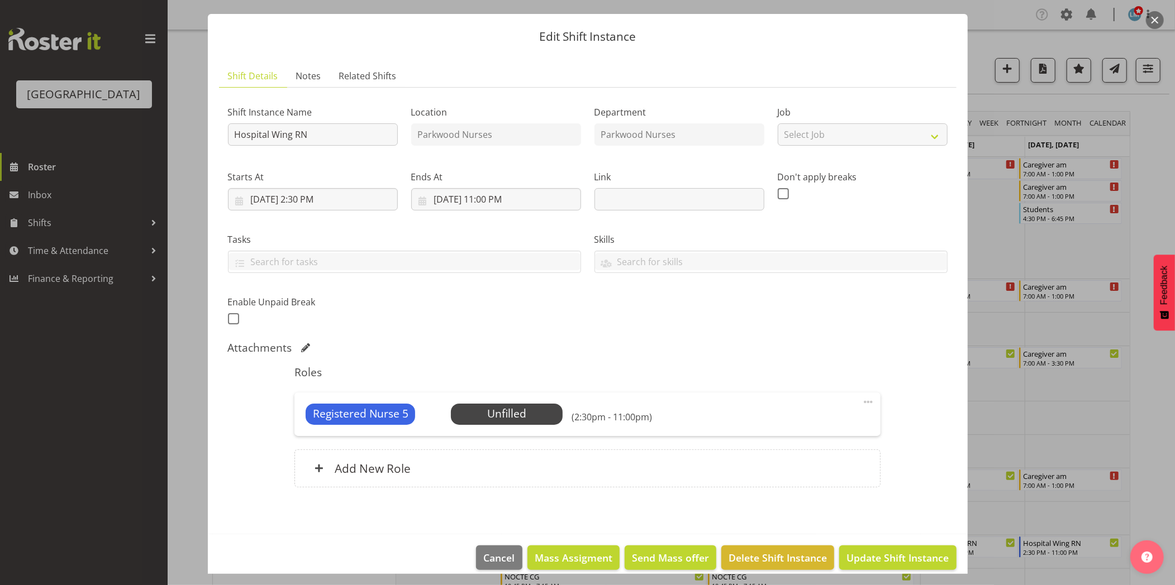
scroll to position [37, 0]
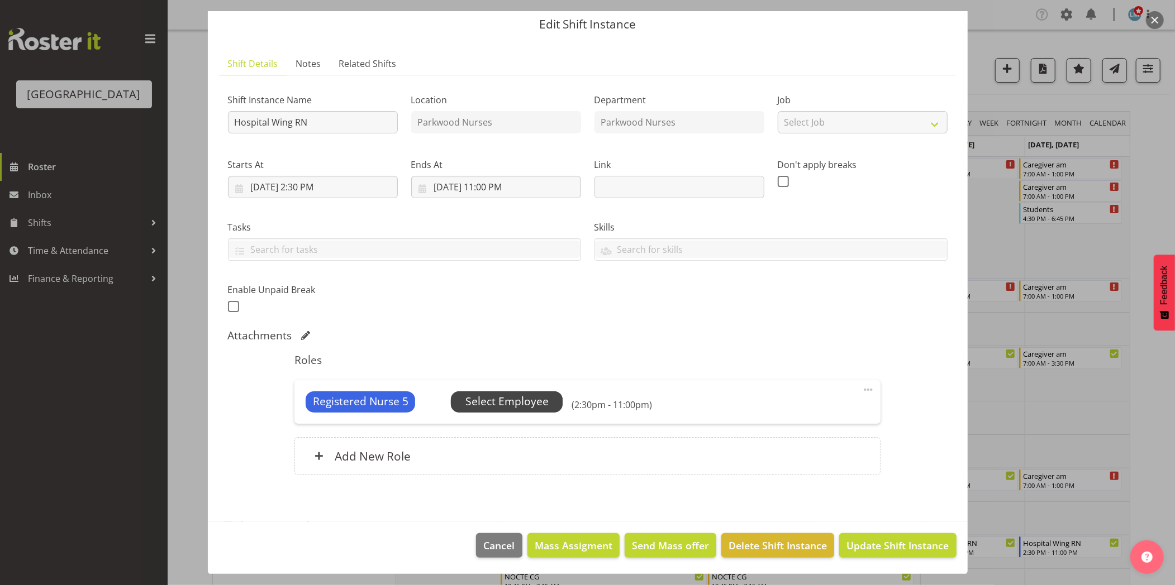
click at [544, 398] on span "Select Employee" at bounding box center [506, 402] width 83 height 16
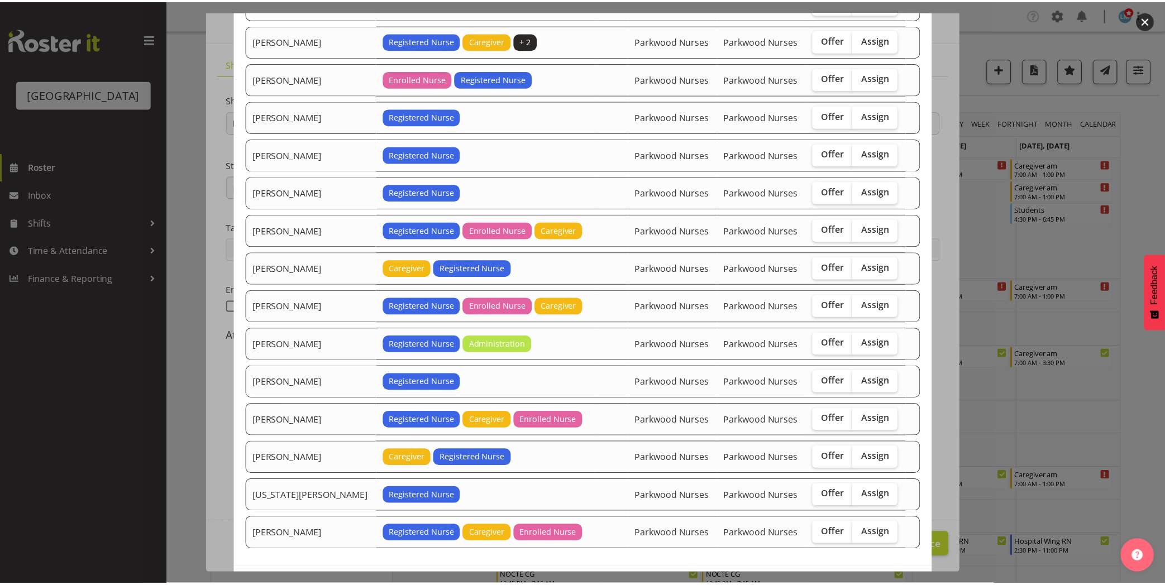
scroll to position [224, 0]
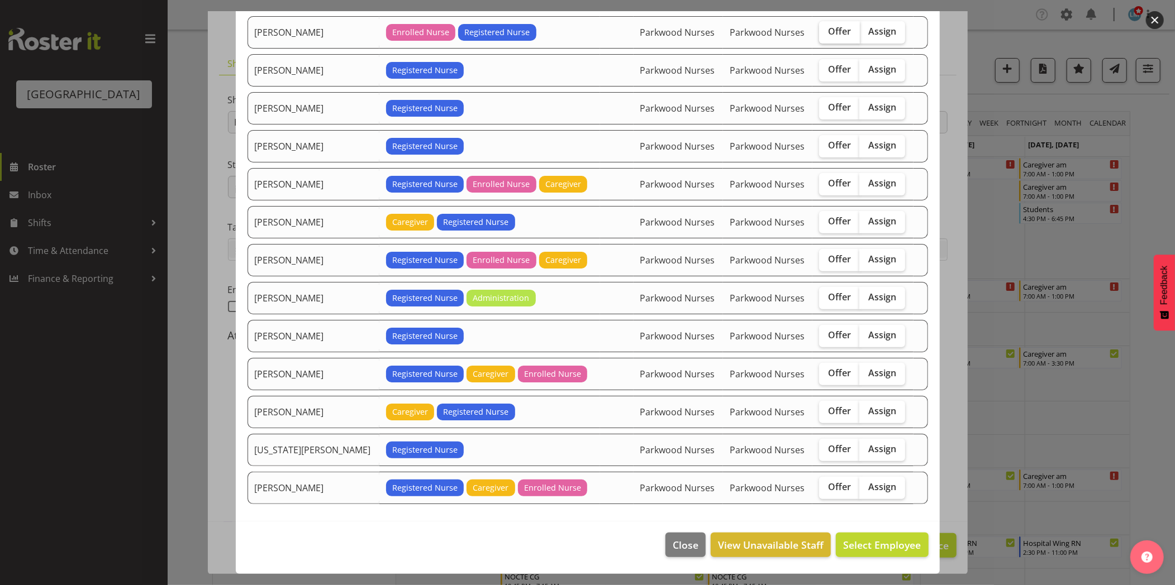
click at [828, 32] on span "Offer" at bounding box center [839, 31] width 23 height 11
click at [826, 32] on input "Offer" at bounding box center [822, 31] width 7 height 7
checkbox input "true"
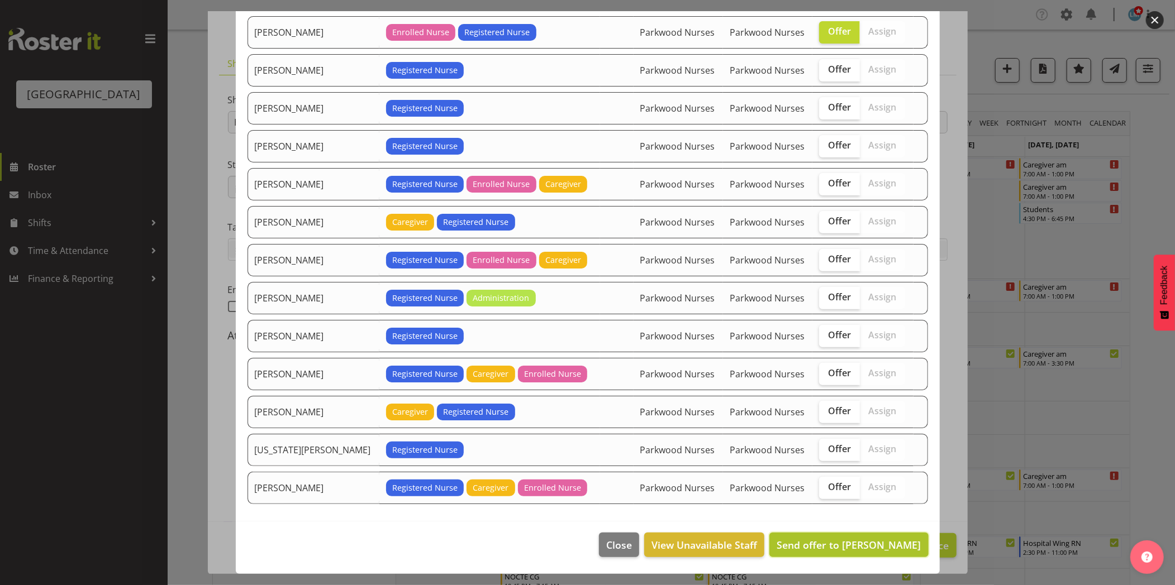
click at [884, 546] on span "Send offer to [PERSON_NAME]" at bounding box center [848, 545] width 144 height 13
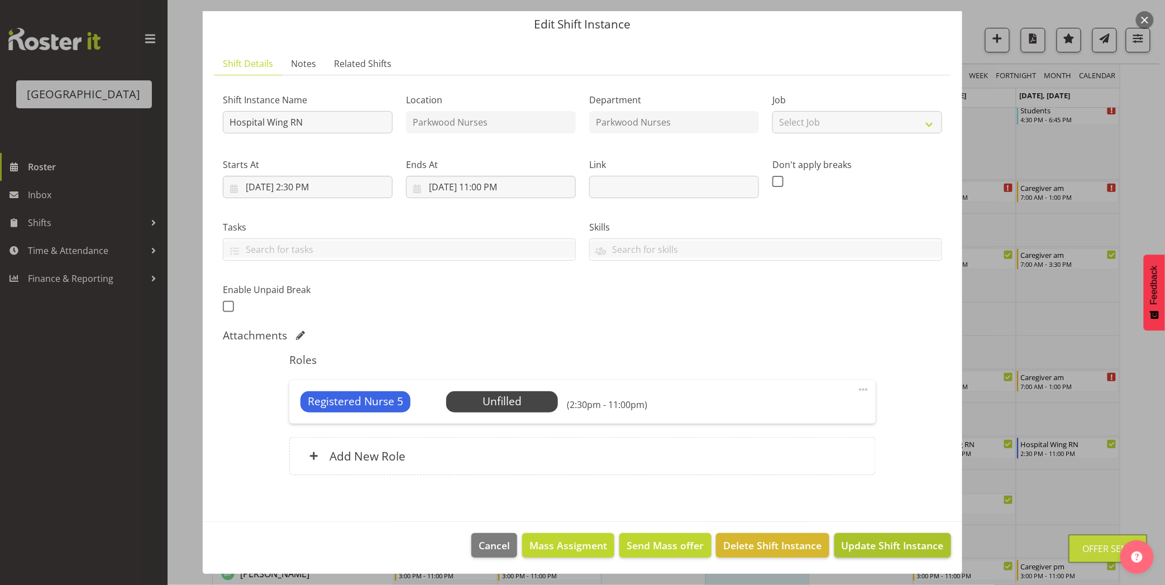
scroll to position [124, 0]
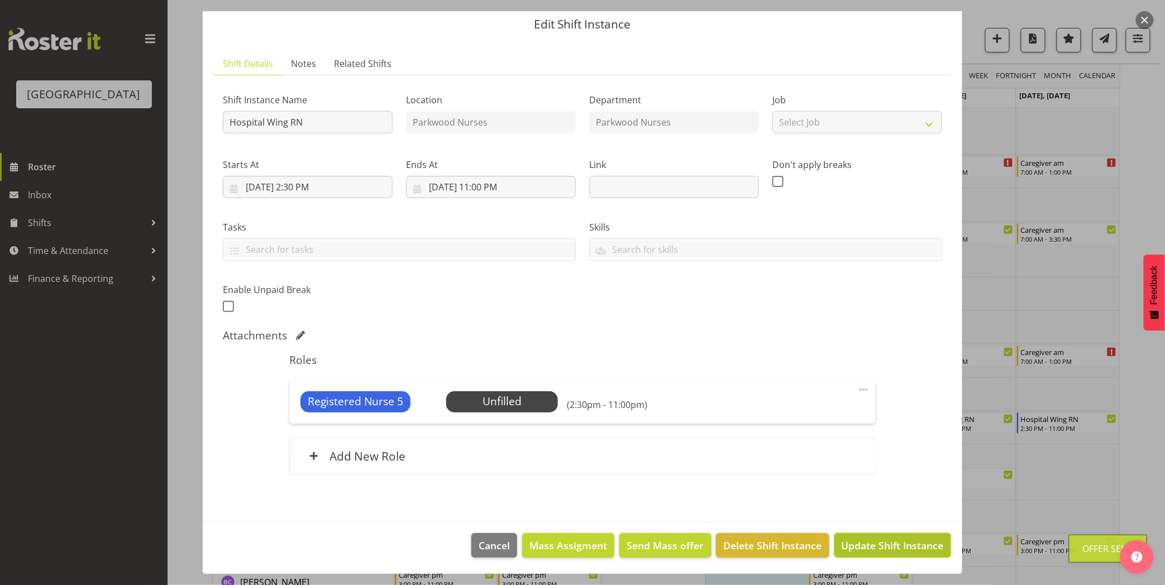
click at [884, 545] on span "Update Shift Instance" at bounding box center [893, 546] width 102 height 15
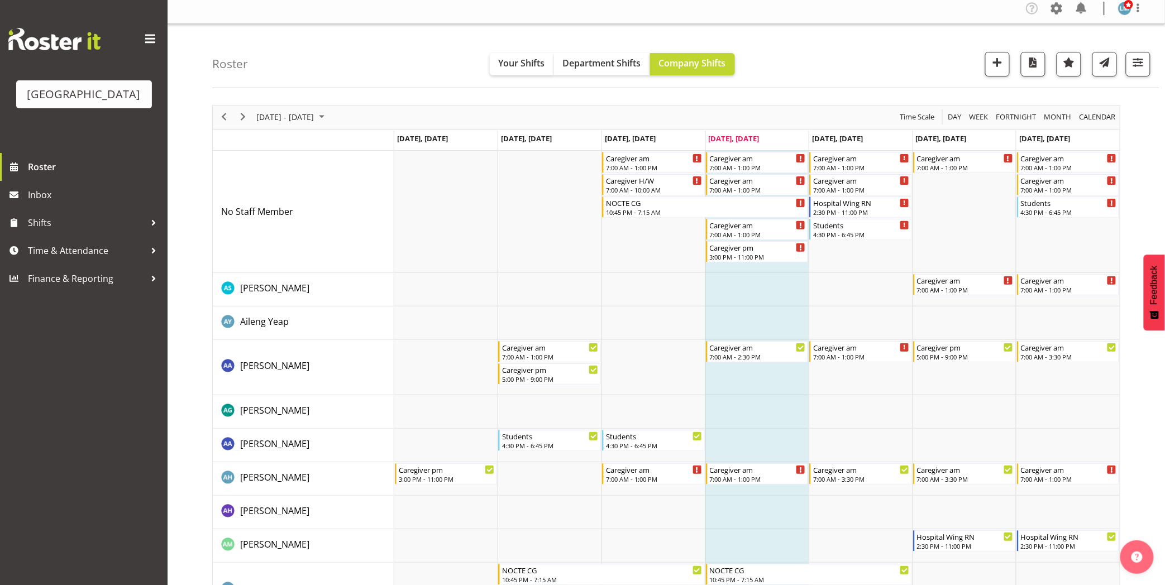
scroll to position [0, 0]
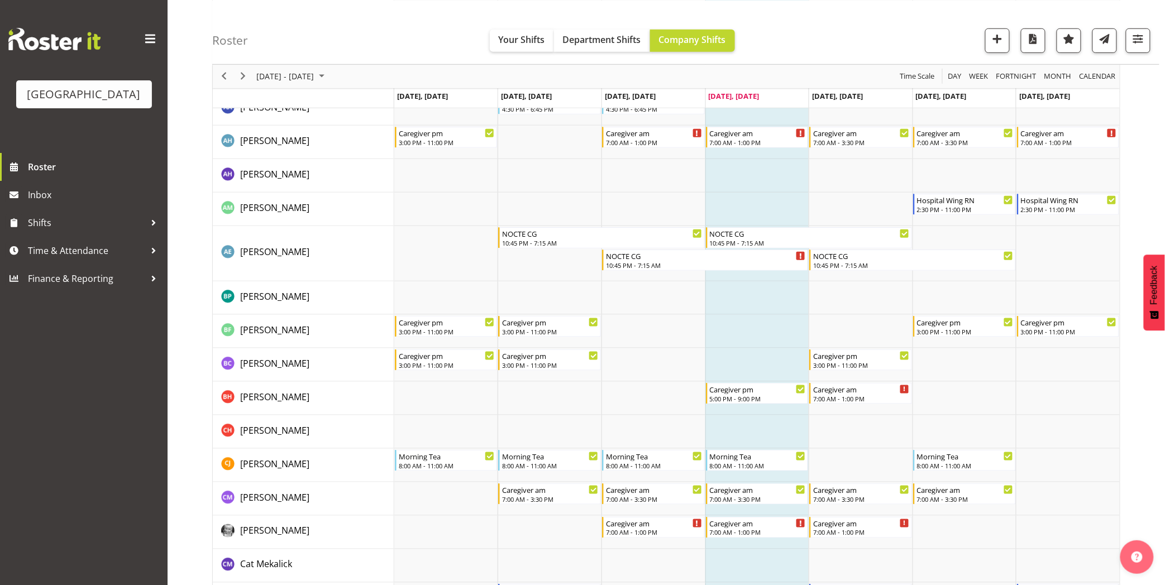
scroll to position [372, 0]
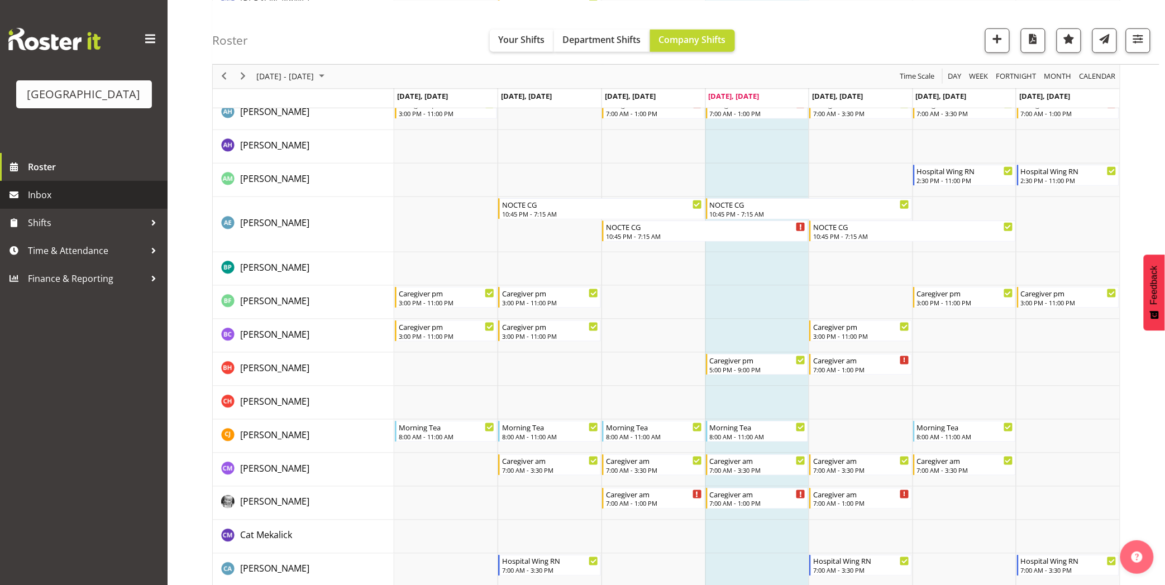
click at [40, 203] on span "Inbox" at bounding box center [95, 195] width 134 height 17
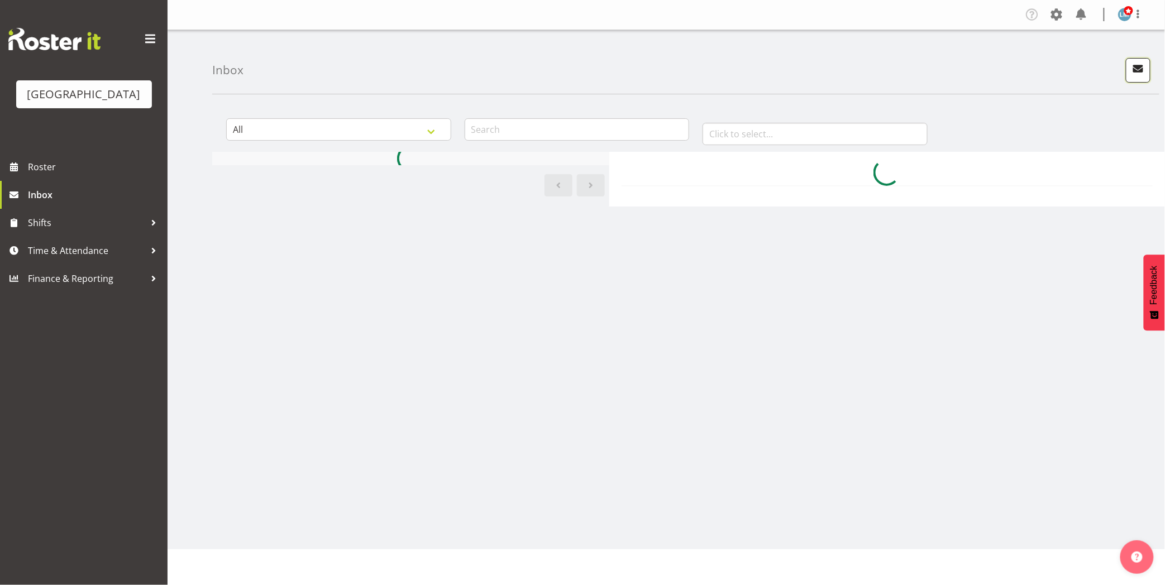
click at [1141, 64] on span "button" at bounding box center [1138, 68] width 15 height 15
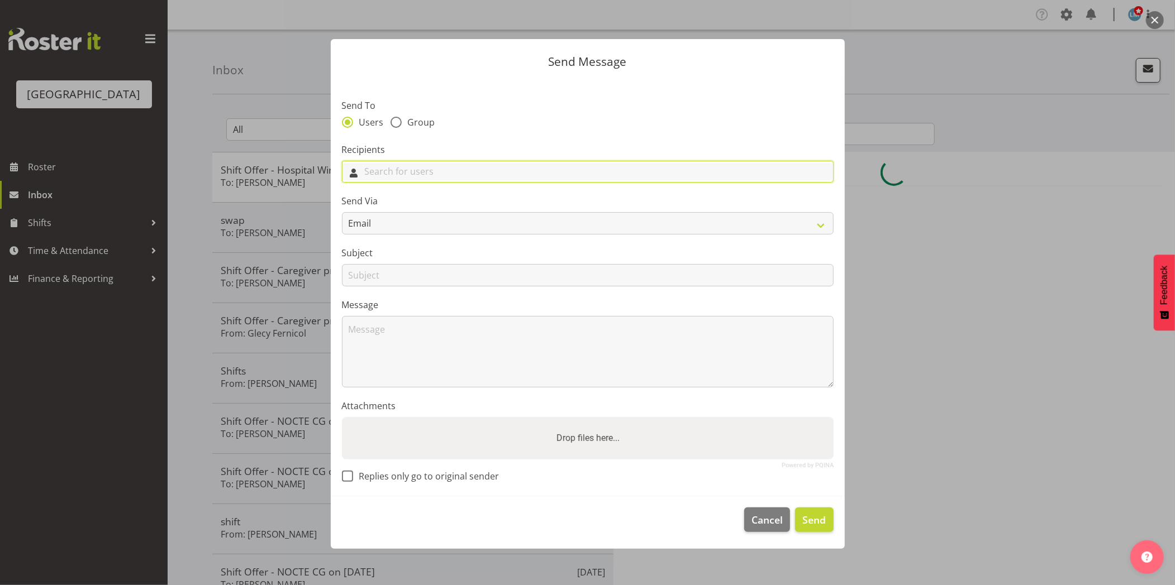
click at [375, 166] on input "text" at bounding box center [587, 171] width 490 height 17
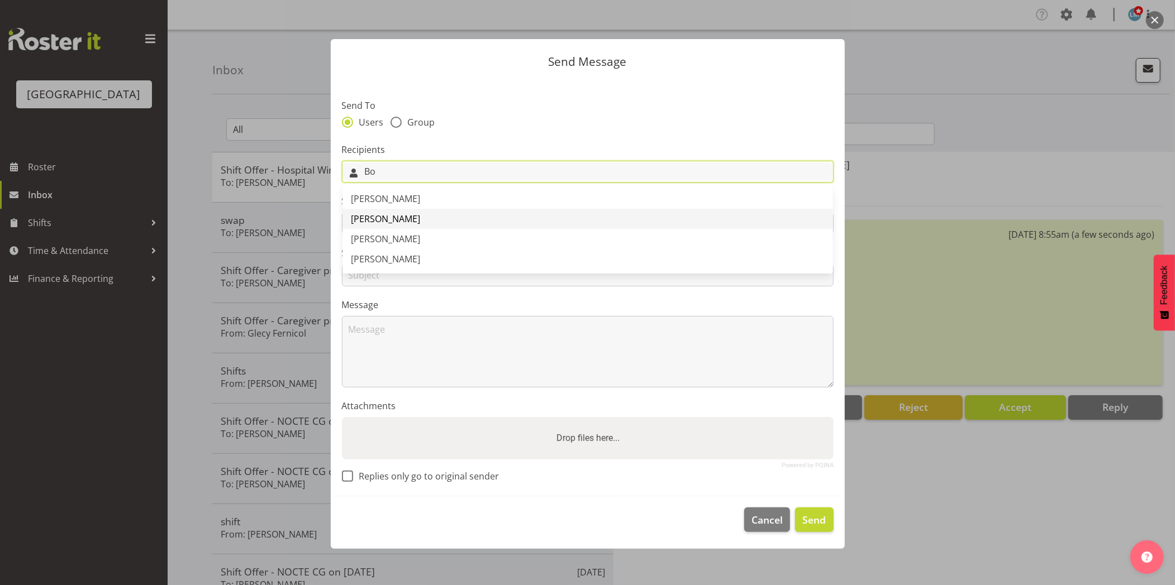
type input "Bo"
click at [398, 218] on span "[PERSON_NAME]" at bounding box center [385, 219] width 69 height 12
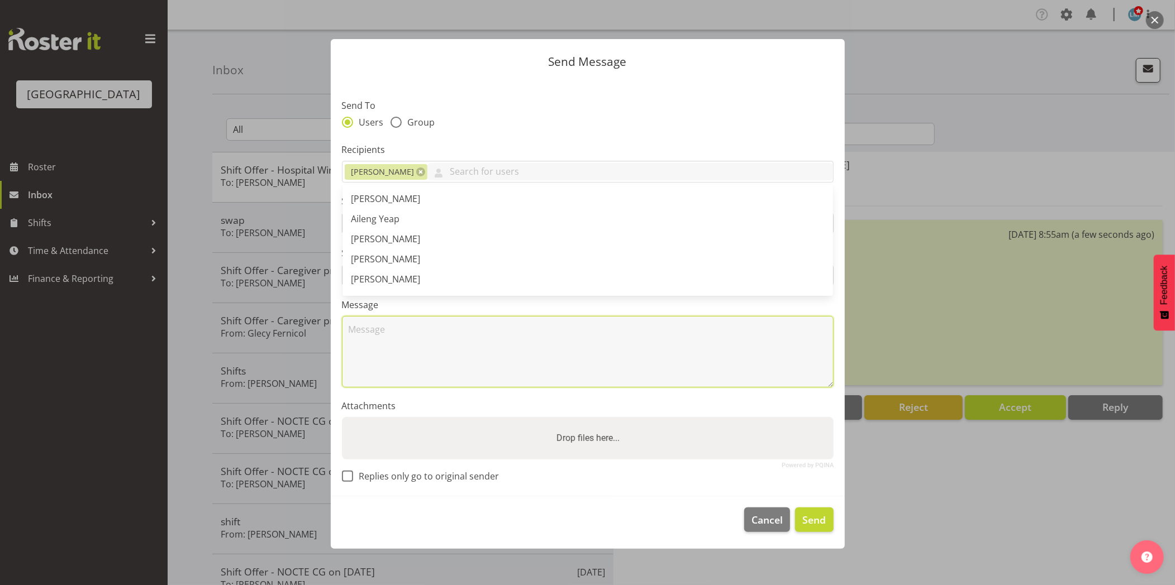
click at [396, 345] on textarea at bounding box center [588, 352] width 492 height 72
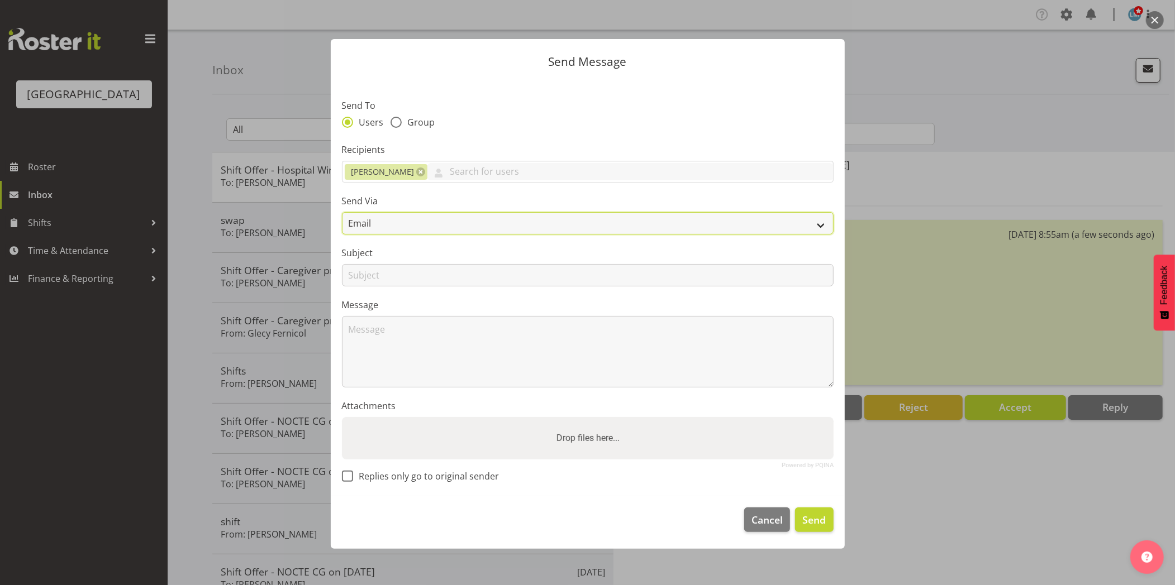
click at [397, 218] on select "Email SMS" at bounding box center [588, 223] width 492 height 22
select select "sms"
click at [342, 212] on select "Email SMS" at bounding box center [588, 223] width 492 height 22
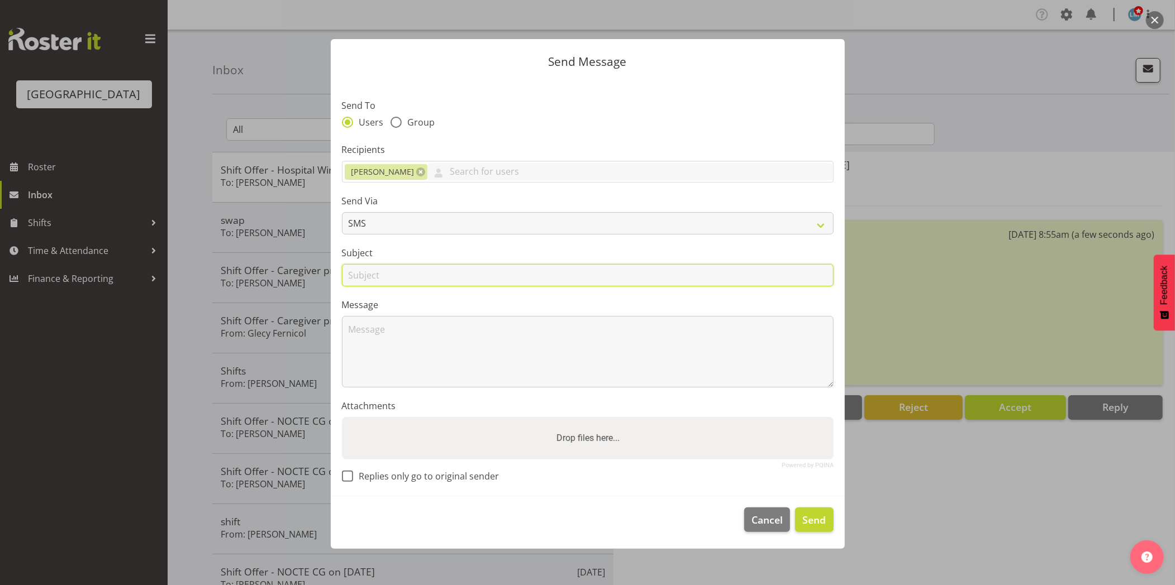
click at [364, 278] on input "text" at bounding box center [588, 275] width 492 height 22
type input "Friday"
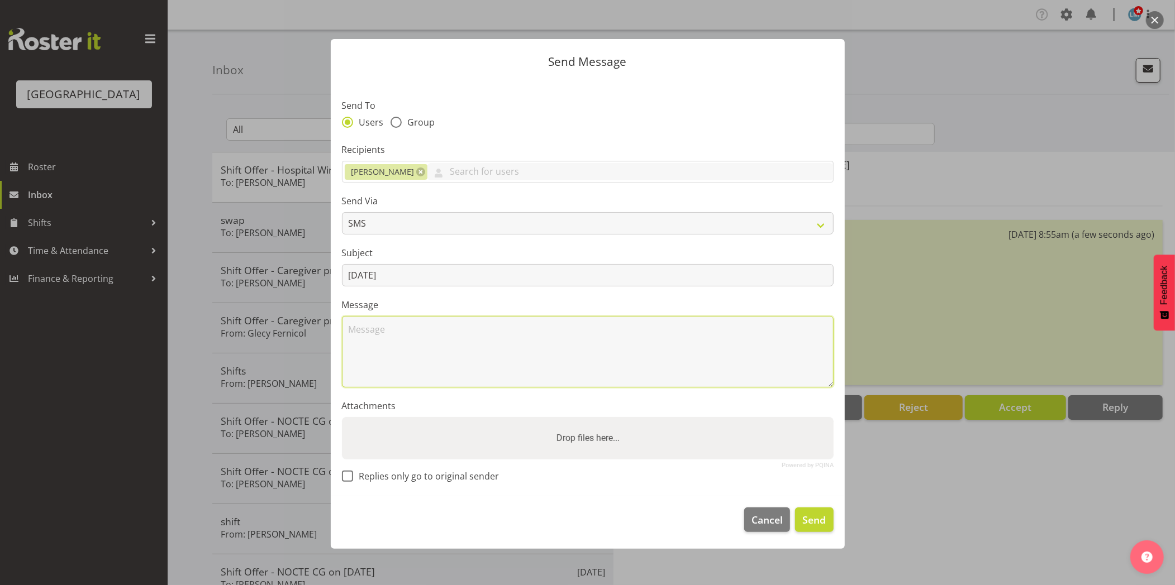
click at [403, 347] on textarea at bounding box center [588, 352] width 492 height 72
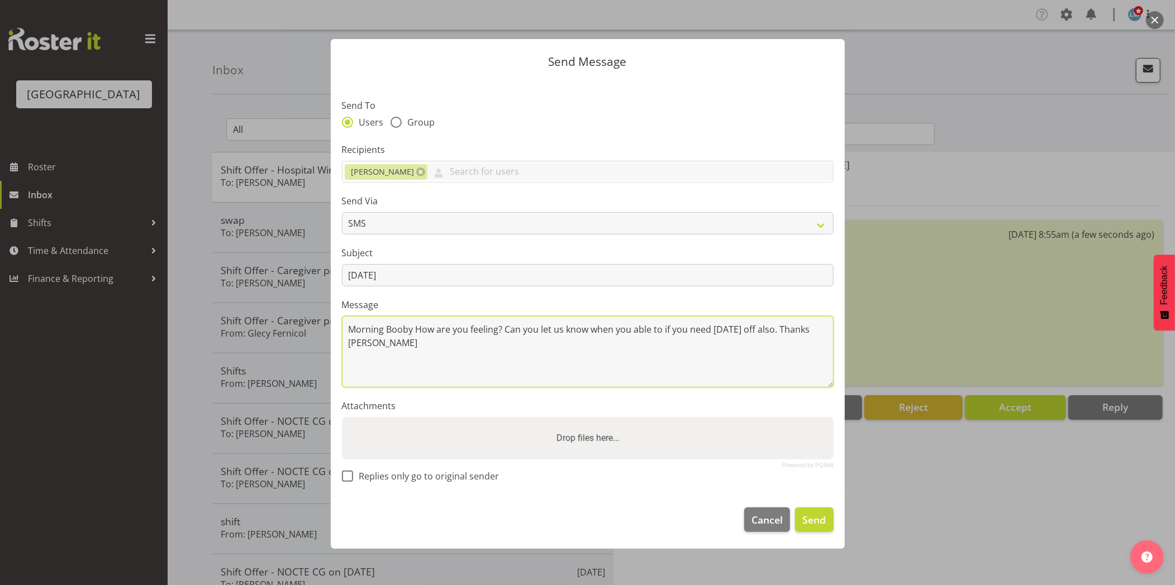
click at [401, 328] on textarea "Morning Booby How are you feeling? Can you let us know when you able to if you …" at bounding box center [588, 352] width 492 height 72
type textarea "Morning Bobby How are you feeling? Can you let us know when you able to if you …"
click at [813, 527] on span "Send" at bounding box center [813, 520] width 23 height 15
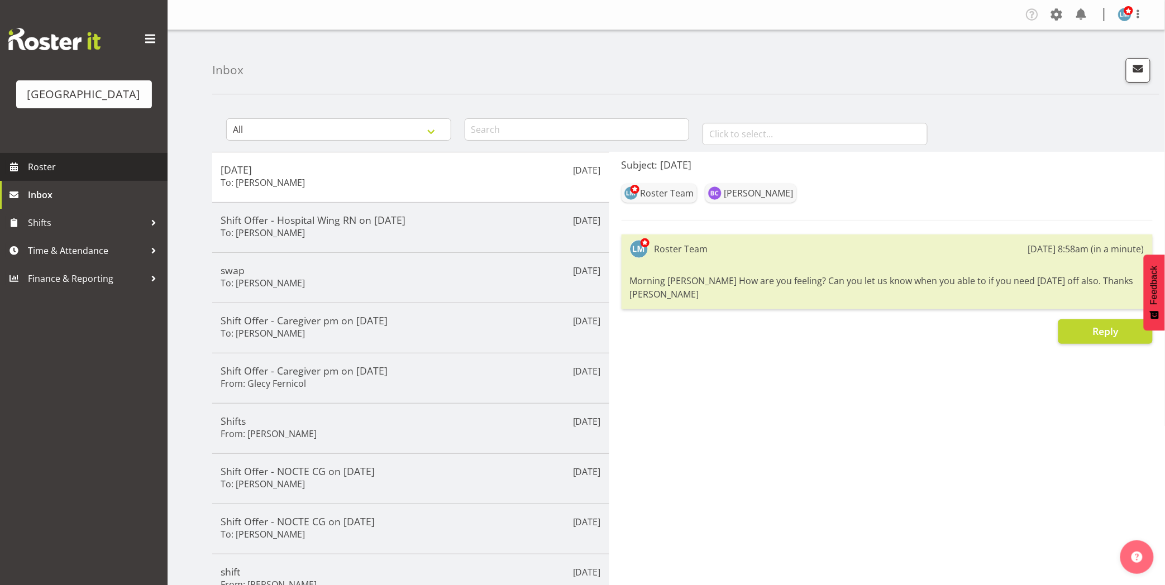
click at [77, 175] on span "Roster" at bounding box center [95, 167] width 134 height 17
